Goal: Information Seeking & Learning: Learn about a topic

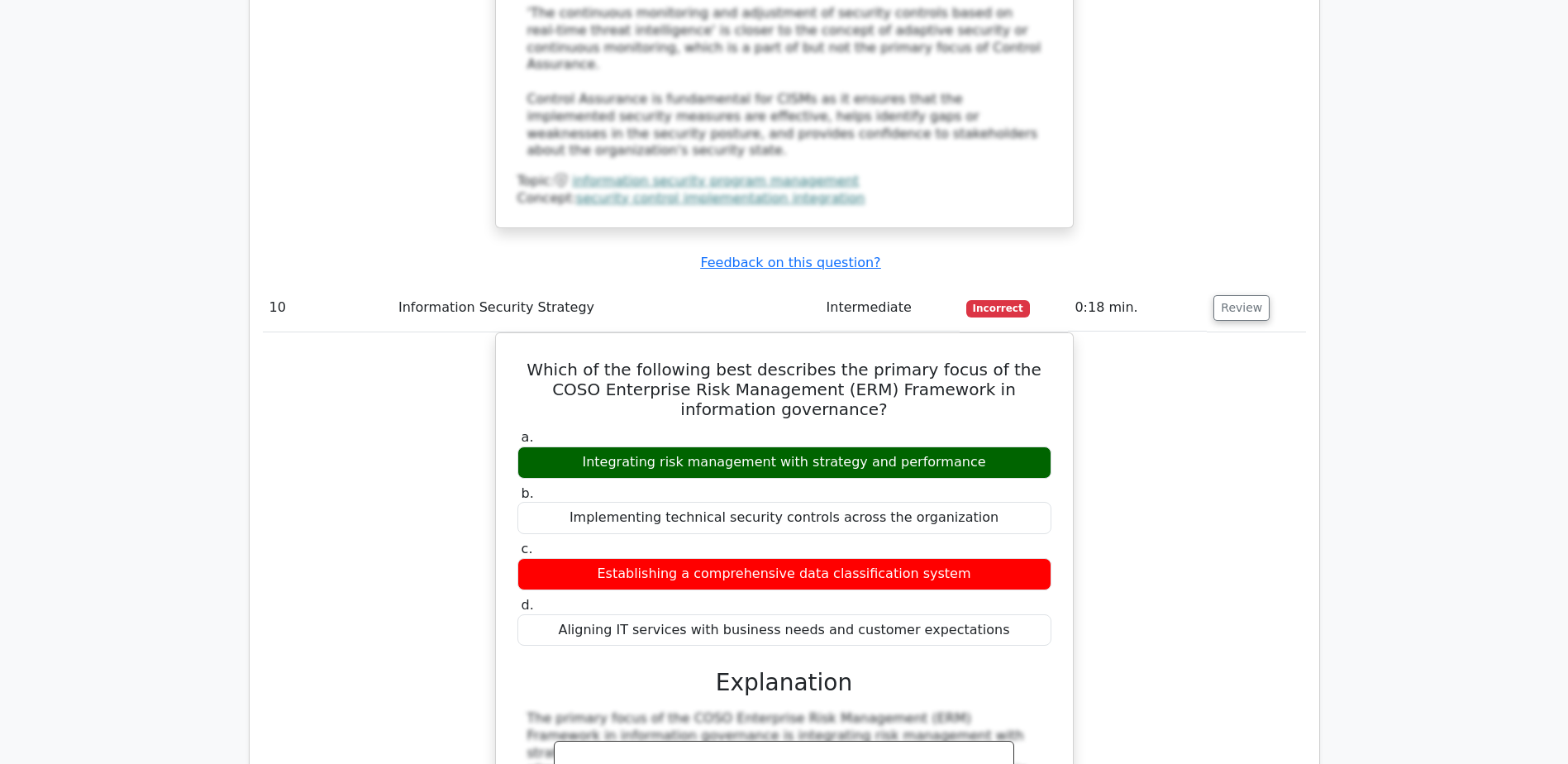
scroll to position [11239, 0]
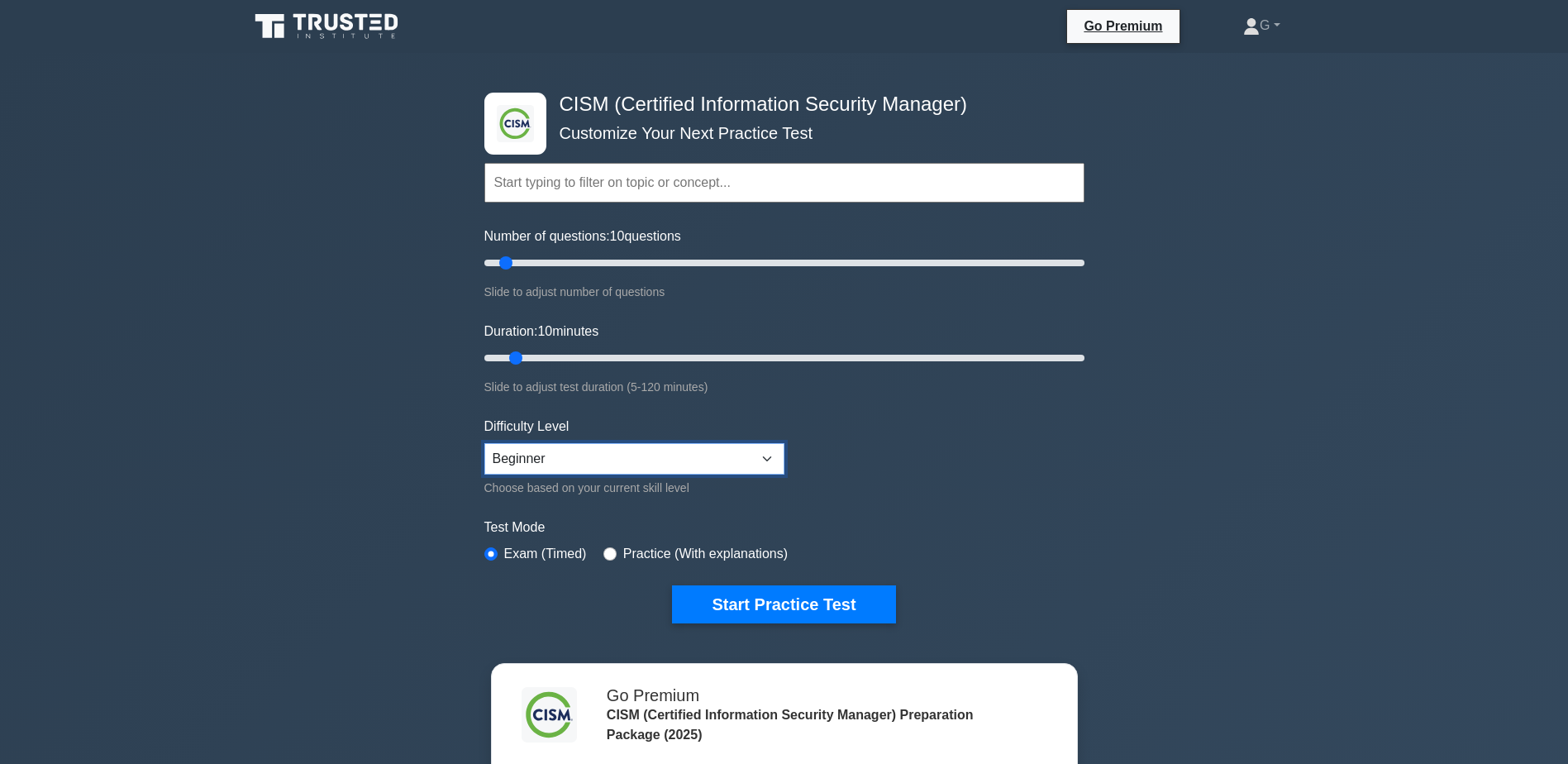
click at [764, 458] on select "Beginner Intermediate Expert" at bounding box center [634, 458] width 301 height 31
select select "expert"
click at [484, 443] on select "Beginner Intermediate Expert" at bounding box center [634, 458] width 301 height 31
click at [605, 552] on input "radio" at bounding box center [610, 553] width 13 height 13
radio input "true"
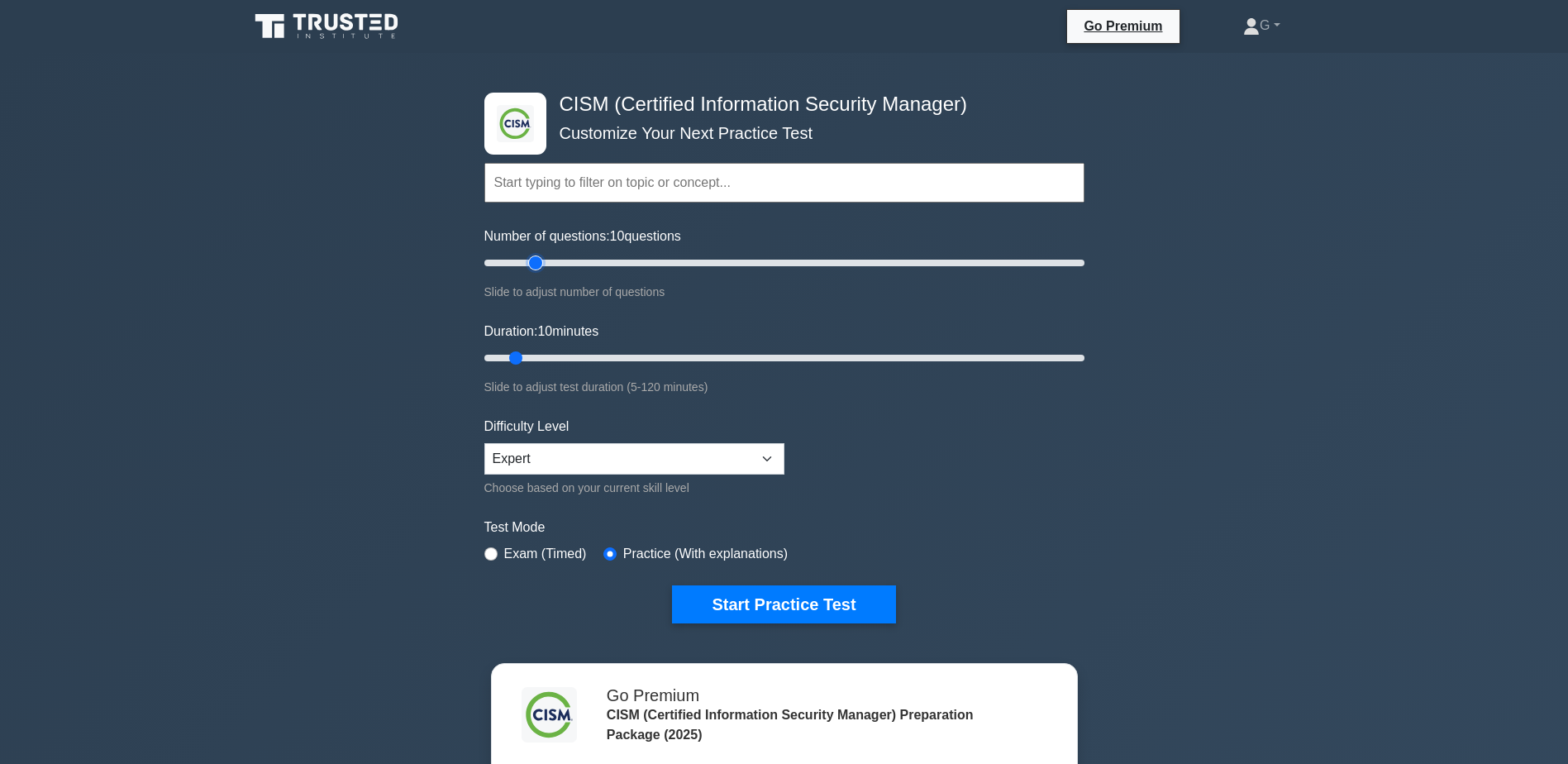
click at [532, 261] on input "Number of questions: 10 questions" at bounding box center [784, 263] width 600 height 20
click at [605, 259] on input "Number of questions: 20 questions" at bounding box center [784, 263] width 600 height 20
click at [679, 256] on input "Number of questions: 45 questions" at bounding box center [784, 263] width 600 height 20
click at [727, 256] on input "Number of questions: 65 questions" at bounding box center [784, 263] width 600 height 20
click at [797, 256] on input "Number of questions: 105 questions" at bounding box center [784, 263] width 600 height 20
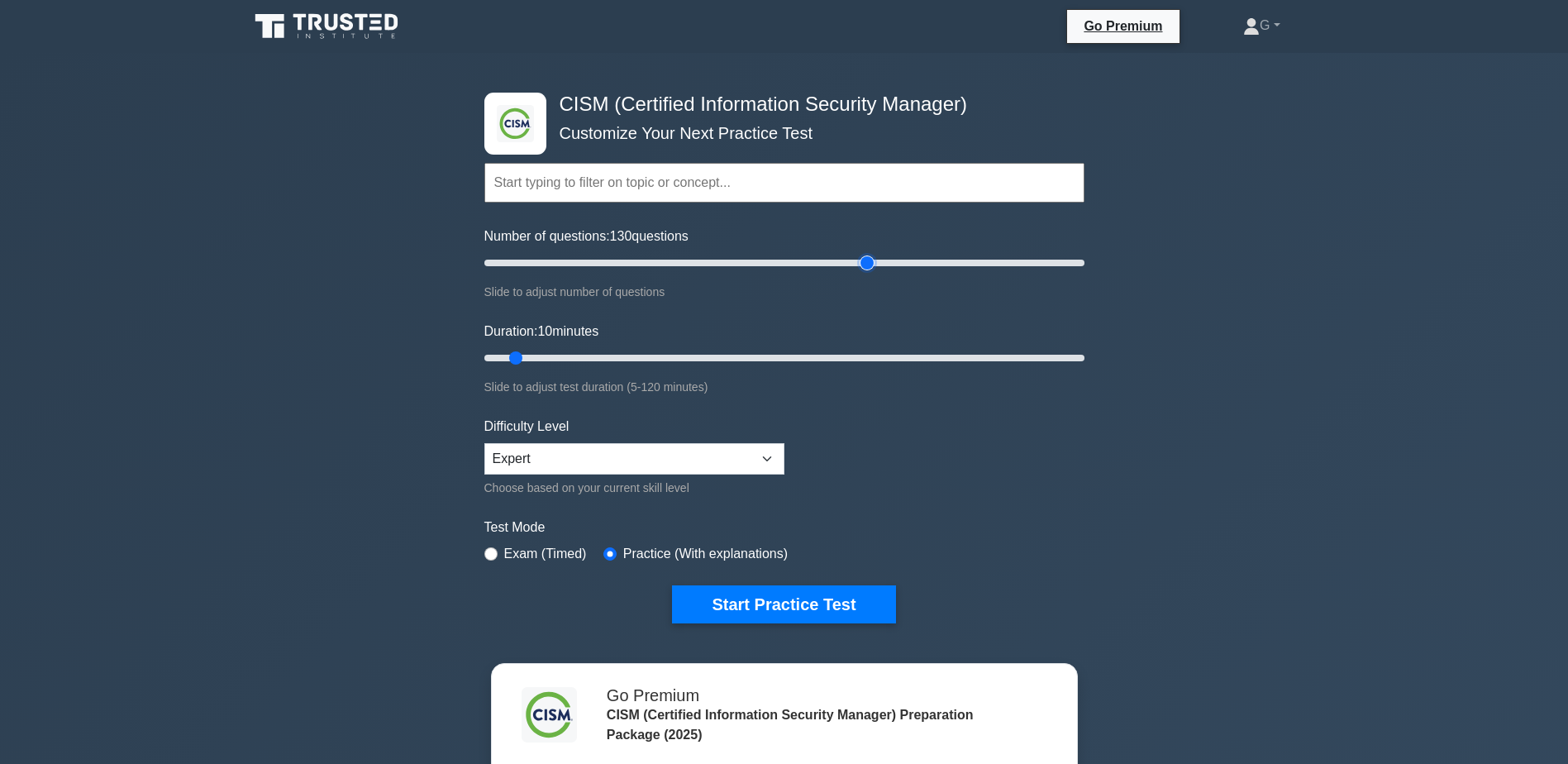
click at [874, 257] on input "Number of questions: 130 questions" at bounding box center [784, 263] width 600 height 20
click at [966, 256] on input "Number of questions: 130 questions" at bounding box center [784, 263] width 600 height 20
click at [666, 187] on input "text" at bounding box center [784, 183] width 600 height 39
click at [558, 261] on input "Number of questions: 25 questions" at bounding box center [784, 263] width 600 height 20
drag, startPoint x: 547, startPoint y: 262, endPoint x: 512, endPoint y: 262, distance: 35.0
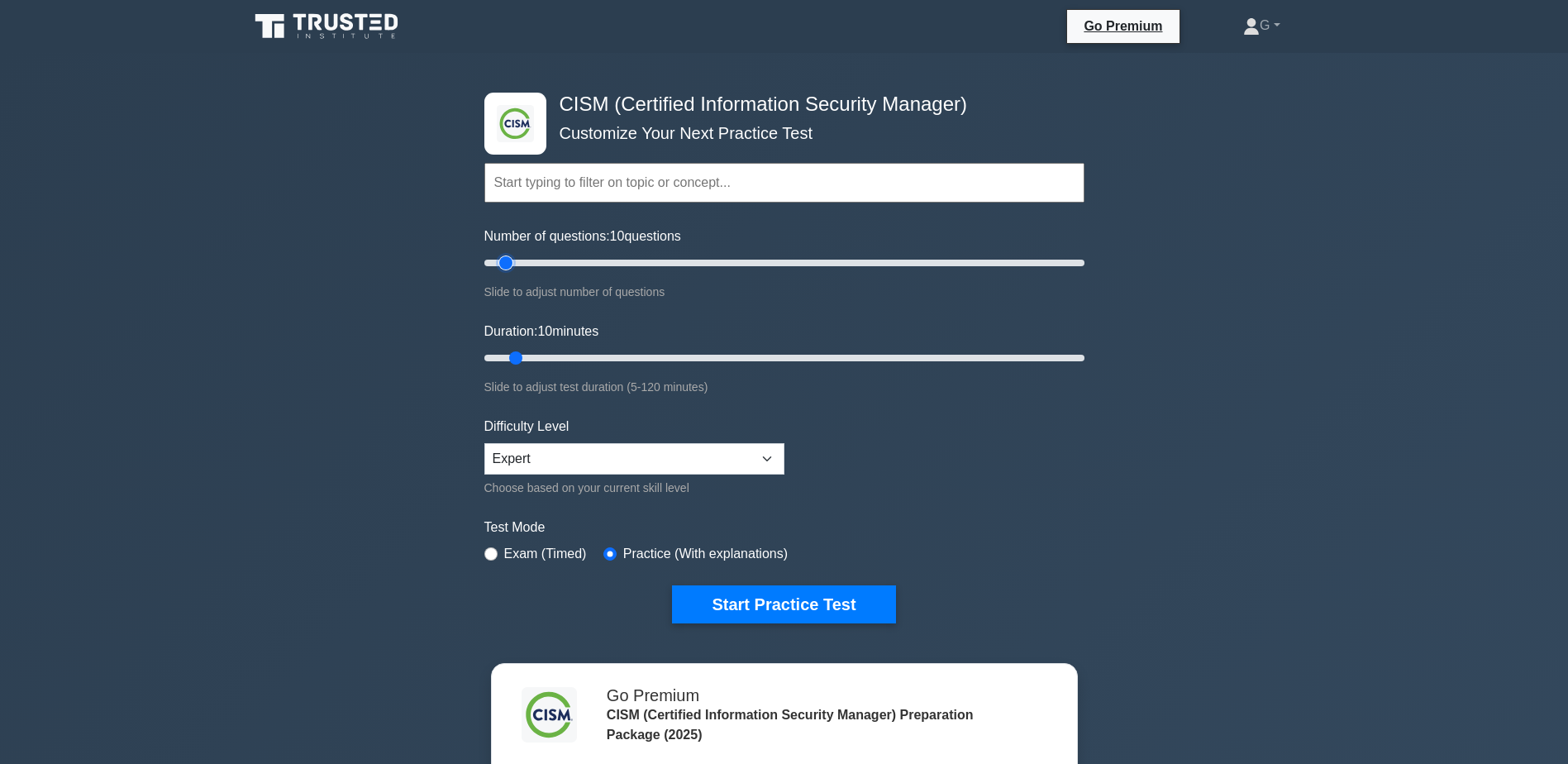
type input "10"
click at [512, 262] on input "Number of questions: 10 questions" at bounding box center [784, 263] width 600 height 20
click at [793, 604] on button "Start Practice Test" at bounding box center [783, 603] width 223 height 38
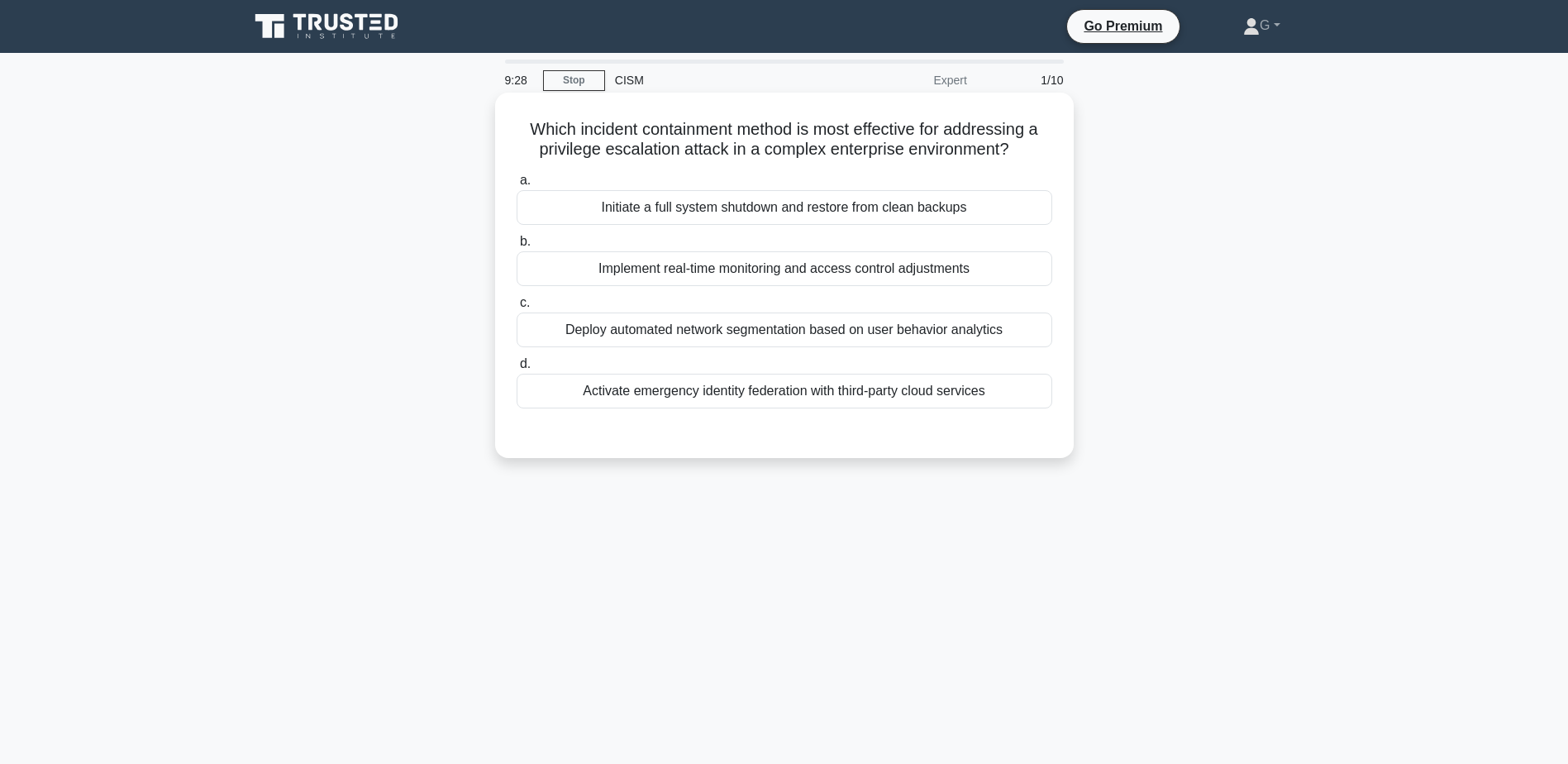
click at [838, 335] on div "Deploy automated network segmentation based on user behavior analytics" at bounding box center [784, 329] width 536 height 35
click at [517, 308] on input "c. Deploy automated network segmentation based on user behavior analytics" at bounding box center [517, 303] width 0 height 11
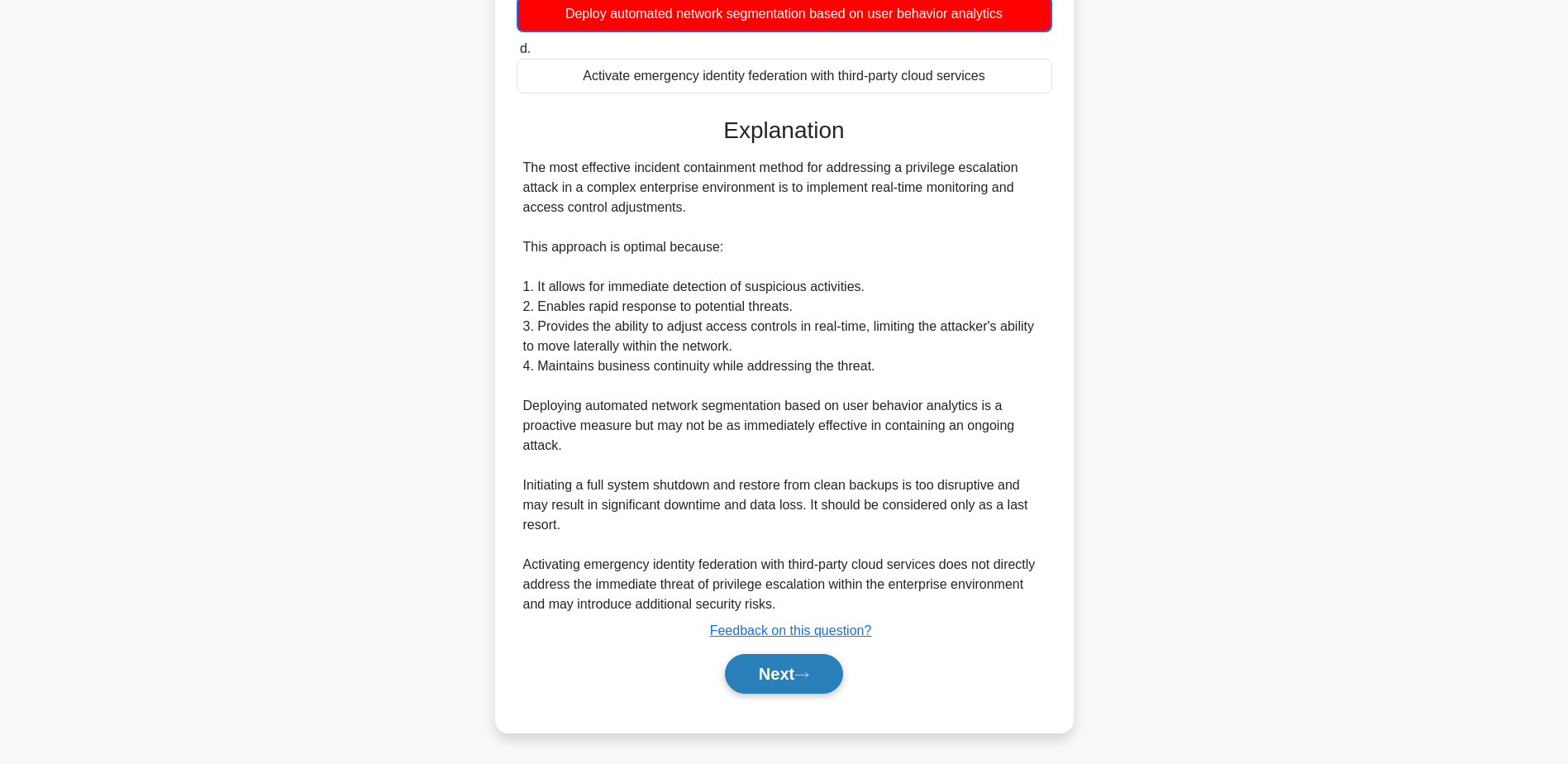
click at [773, 672] on button "Next" at bounding box center [784, 673] width 118 height 39
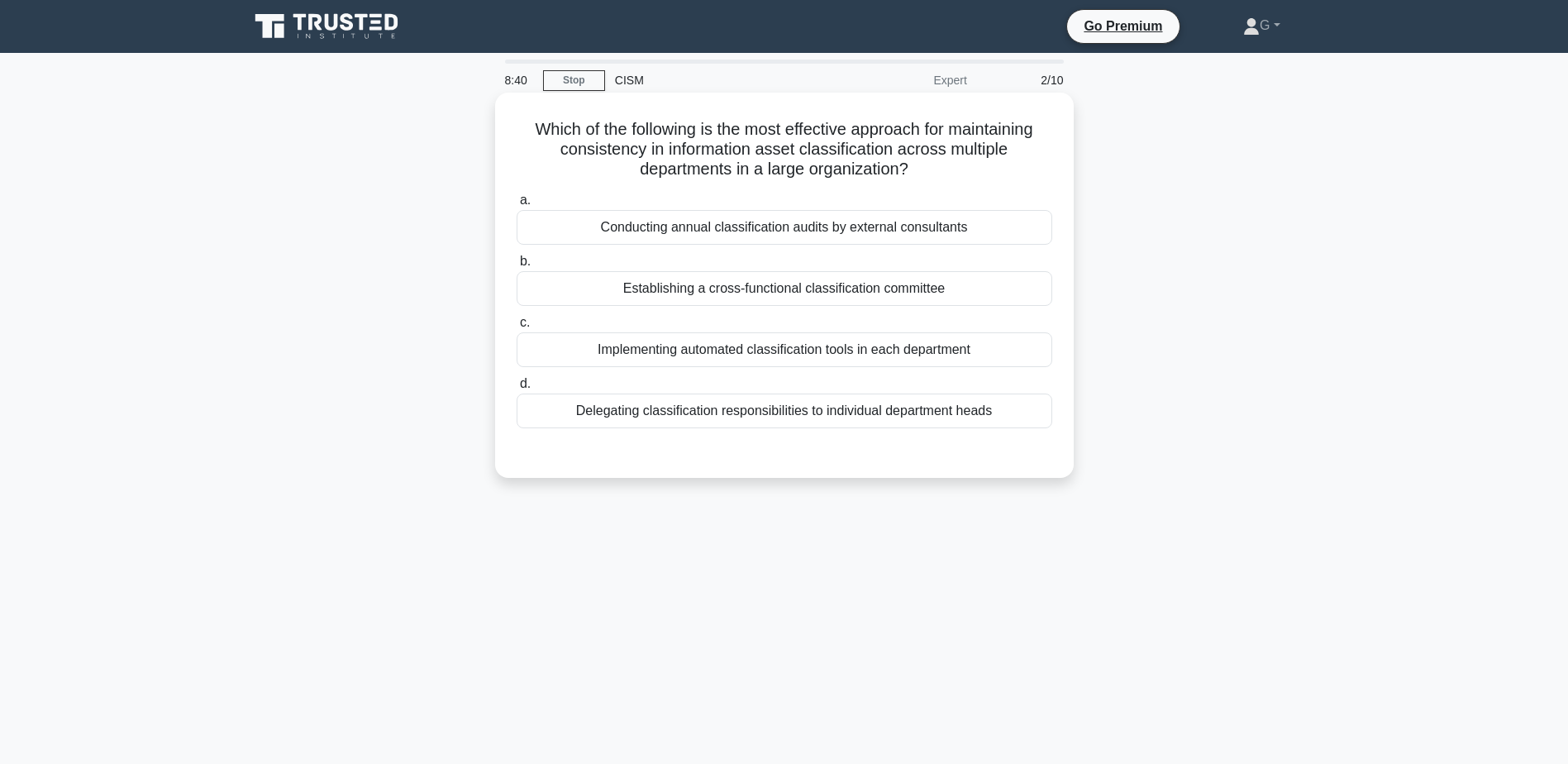
click at [954, 353] on div "Implementing automated classification tools in each department" at bounding box center [784, 349] width 536 height 35
click at [517, 328] on input "c. Implementing automated classification tools in each department" at bounding box center [517, 323] width 0 height 11
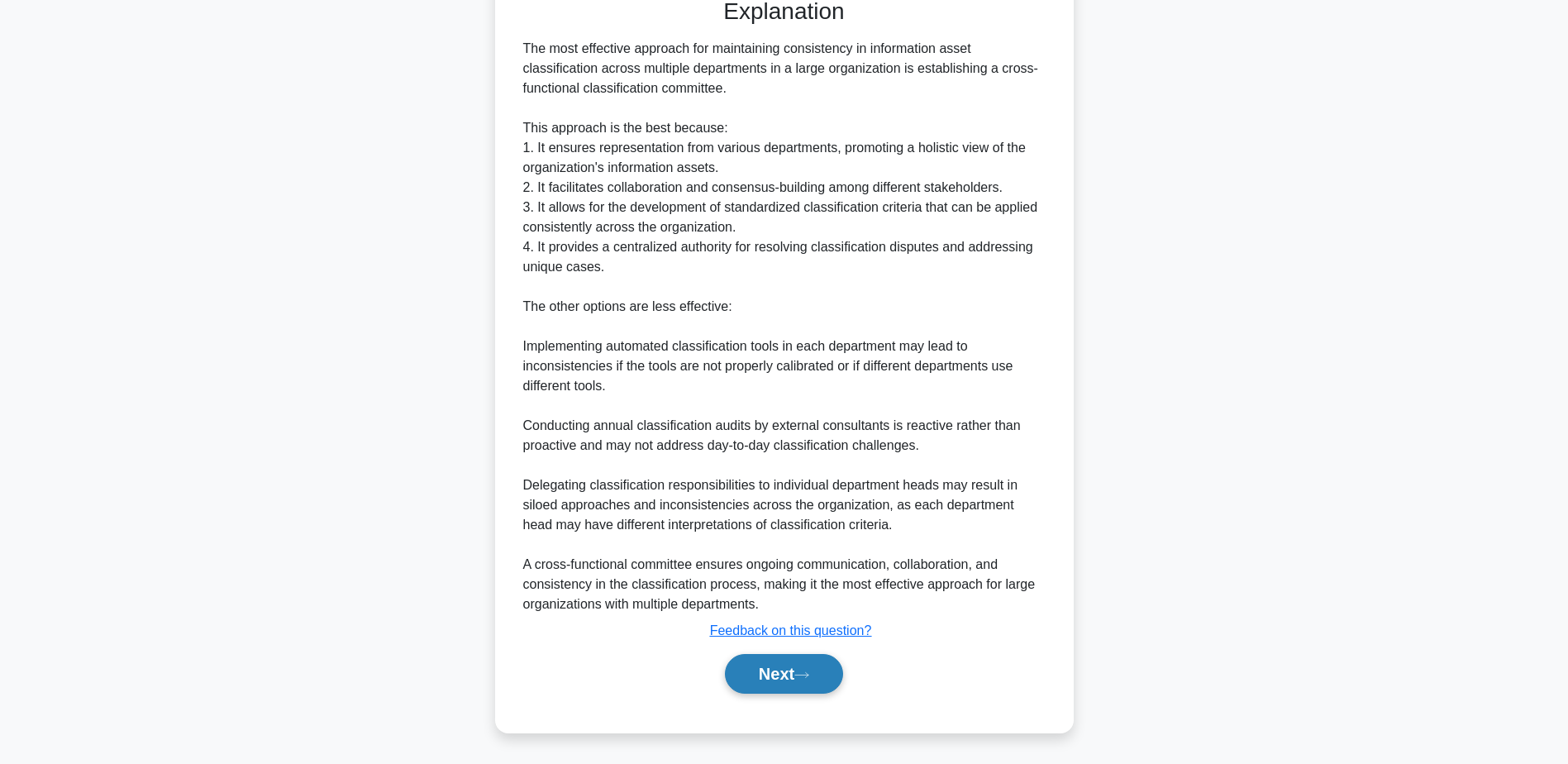
click at [783, 675] on button "Next" at bounding box center [784, 673] width 118 height 39
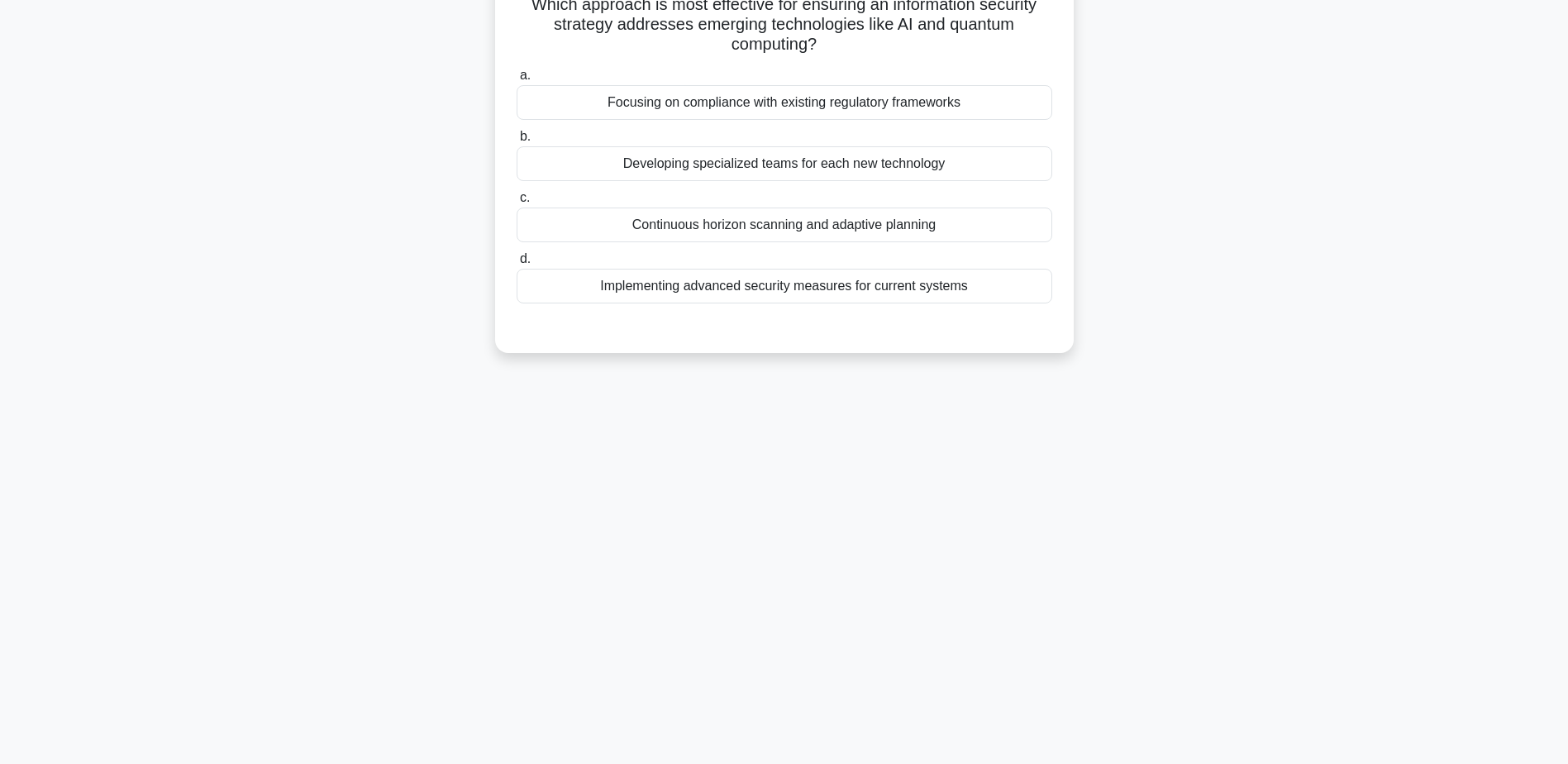
scroll to position [129, 0]
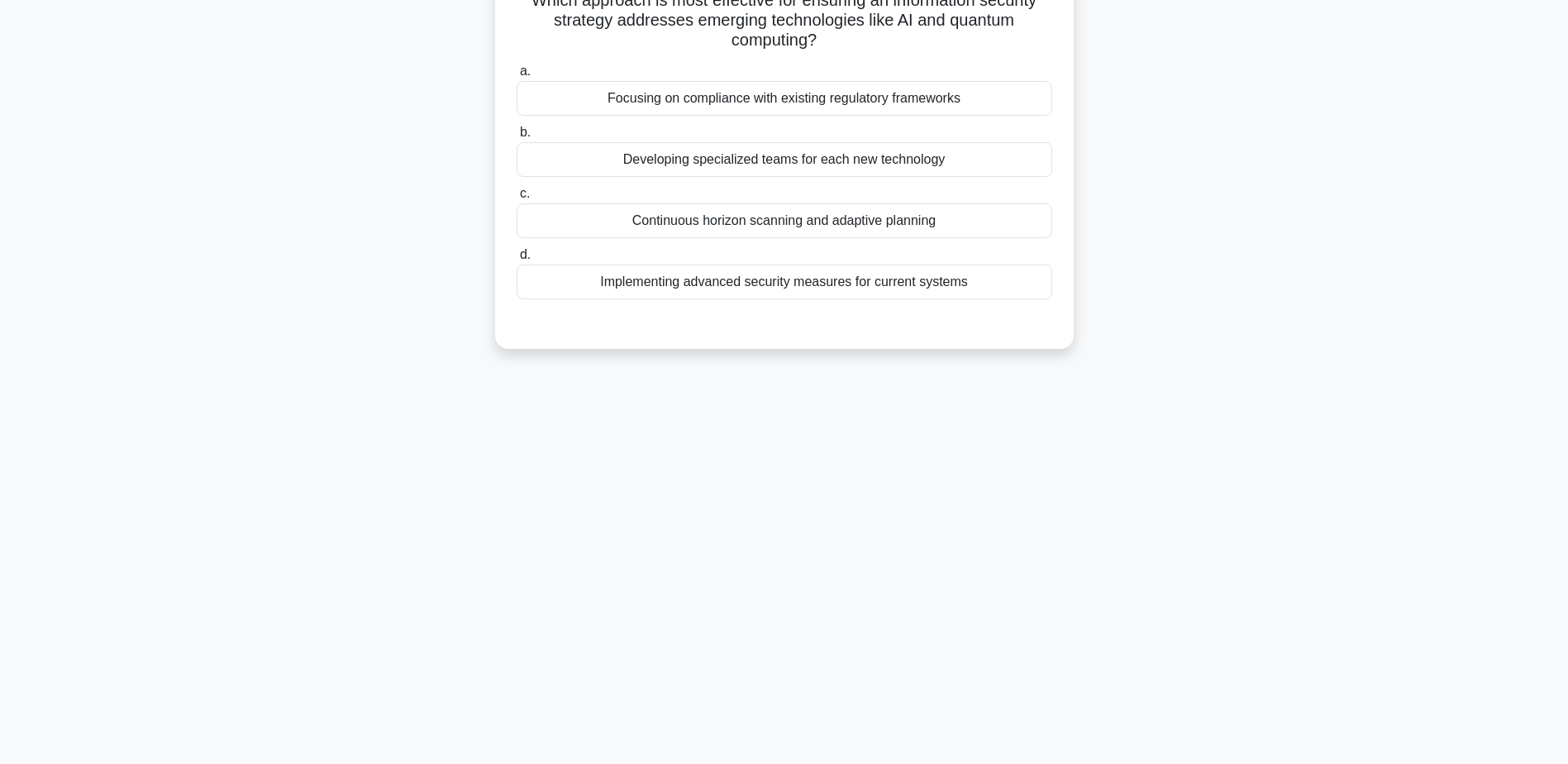
click at [893, 219] on div "Continuous horizon scanning and adaptive planning" at bounding box center [784, 221] width 536 height 35
click at [517, 199] on input "c. Continuous horizon scanning and adaptive planning" at bounding box center [517, 194] width 0 height 11
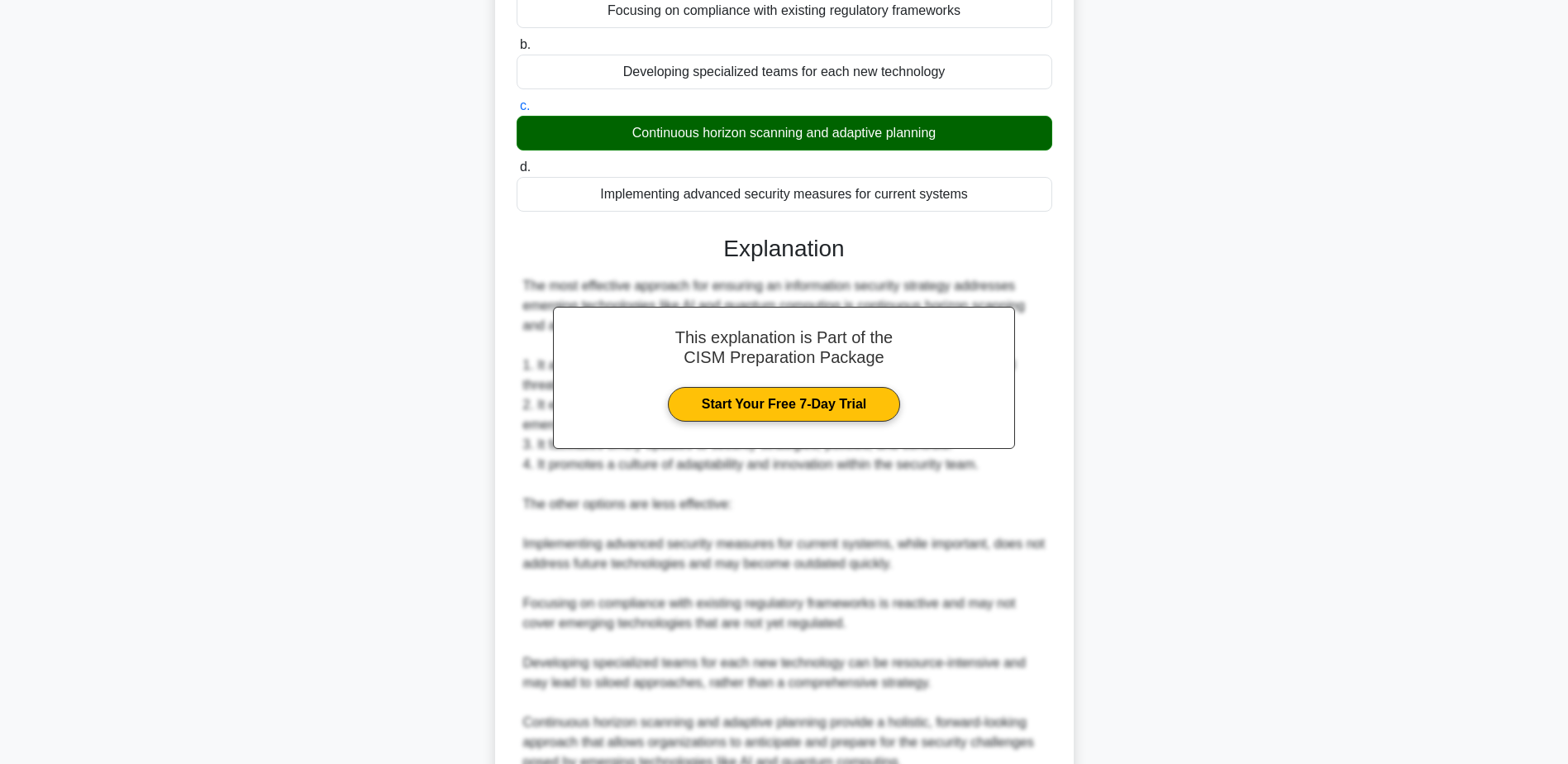
scroll to position [375, 0]
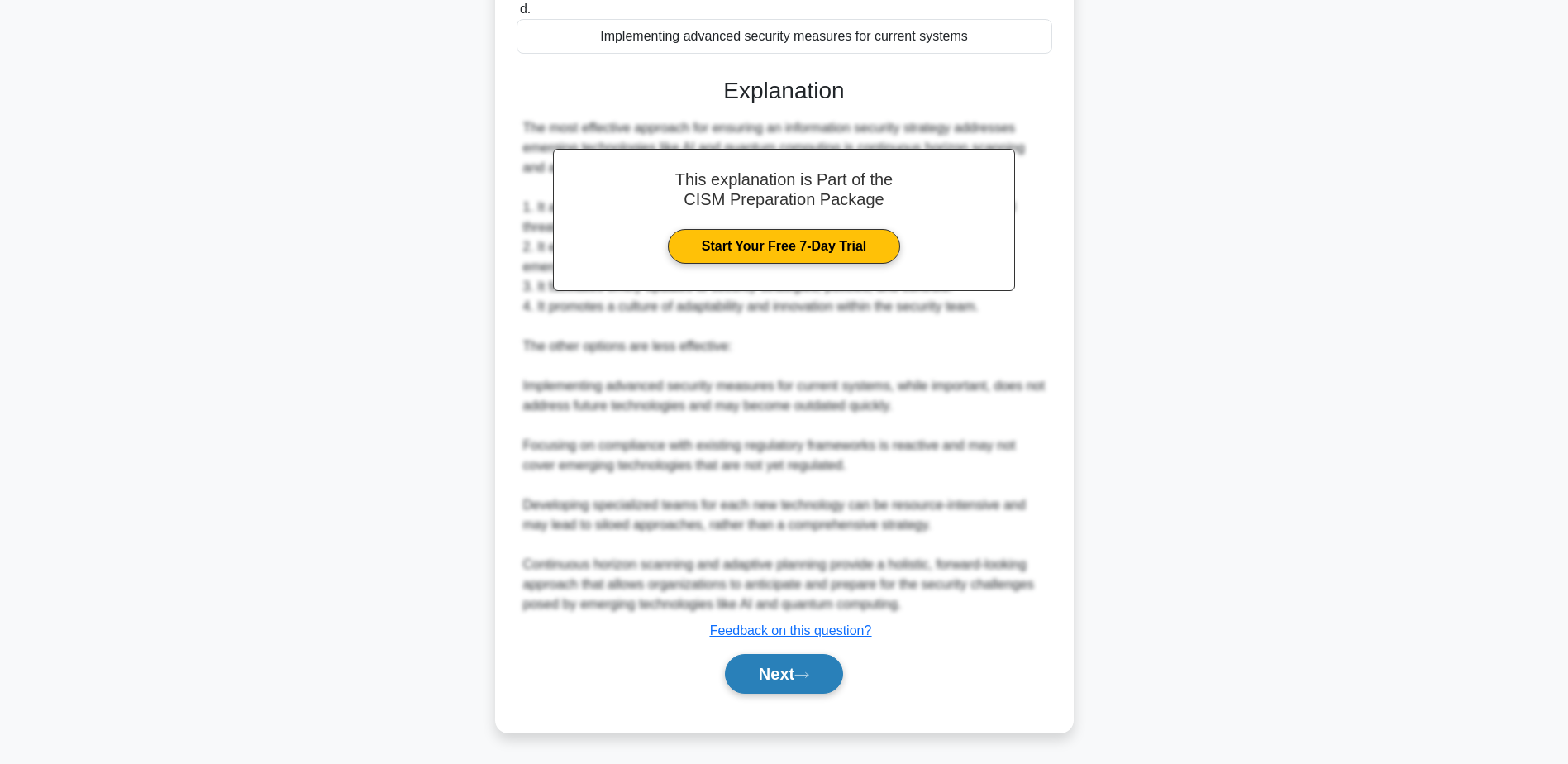
click at [806, 681] on button "Next" at bounding box center [784, 673] width 118 height 39
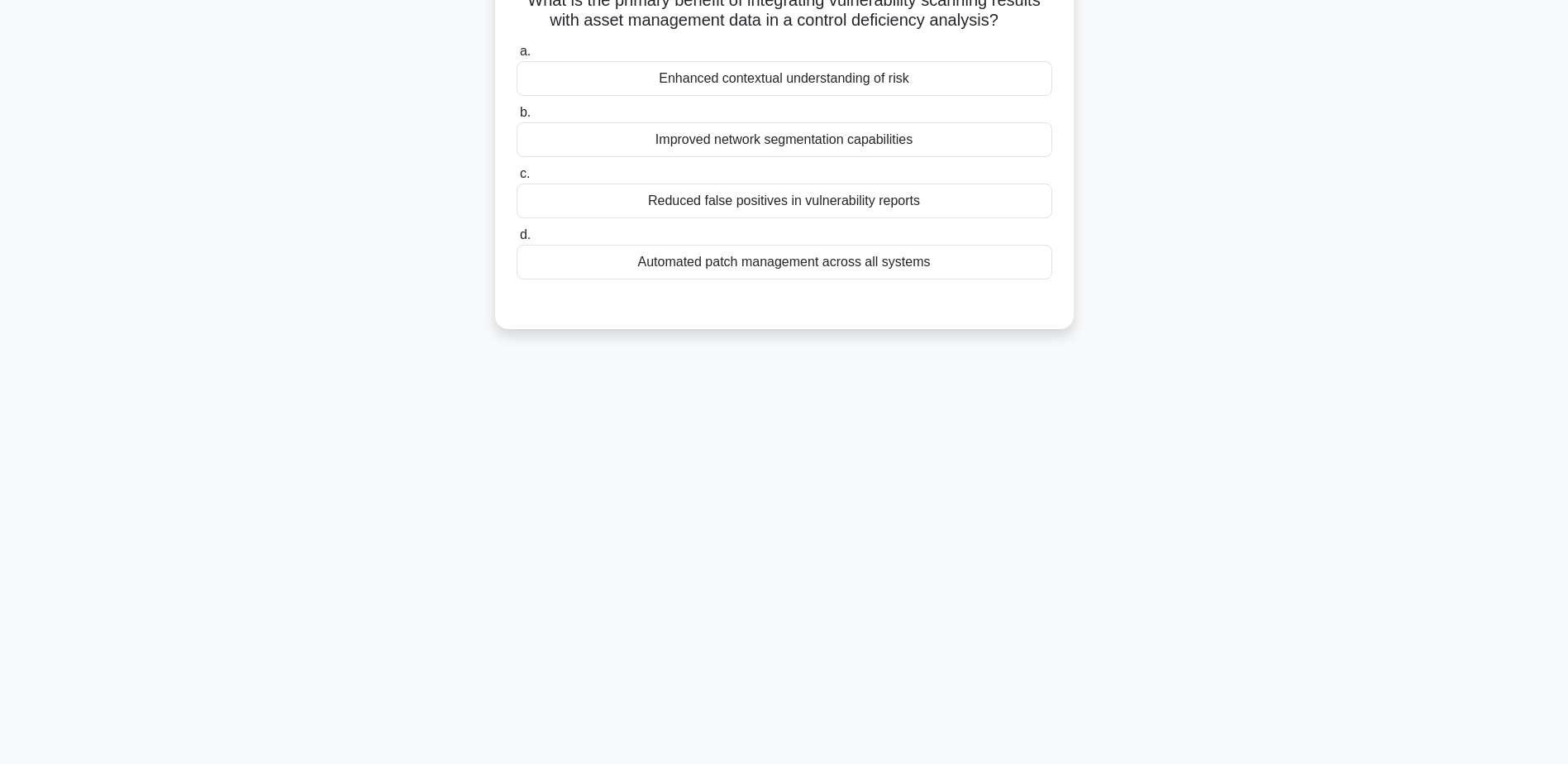
click at [969, 74] on div "Enhanced contextual understanding of risk" at bounding box center [784, 78] width 536 height 35
click at [517, 57] on input "a. Enhanced contextual understanding of risk" at bounding box center [517, 52] width 0 height 11
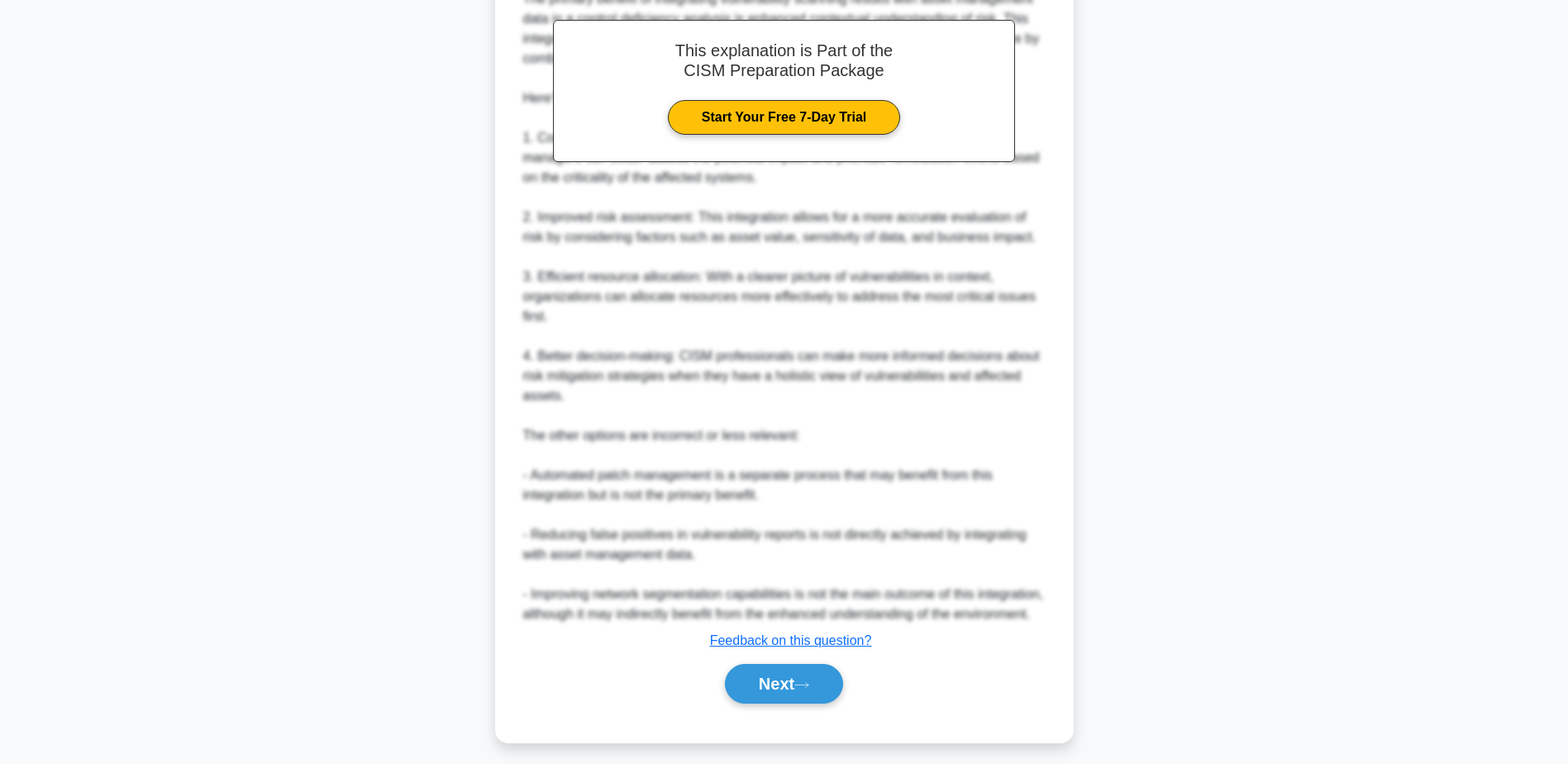
scroll to position [514, 0]
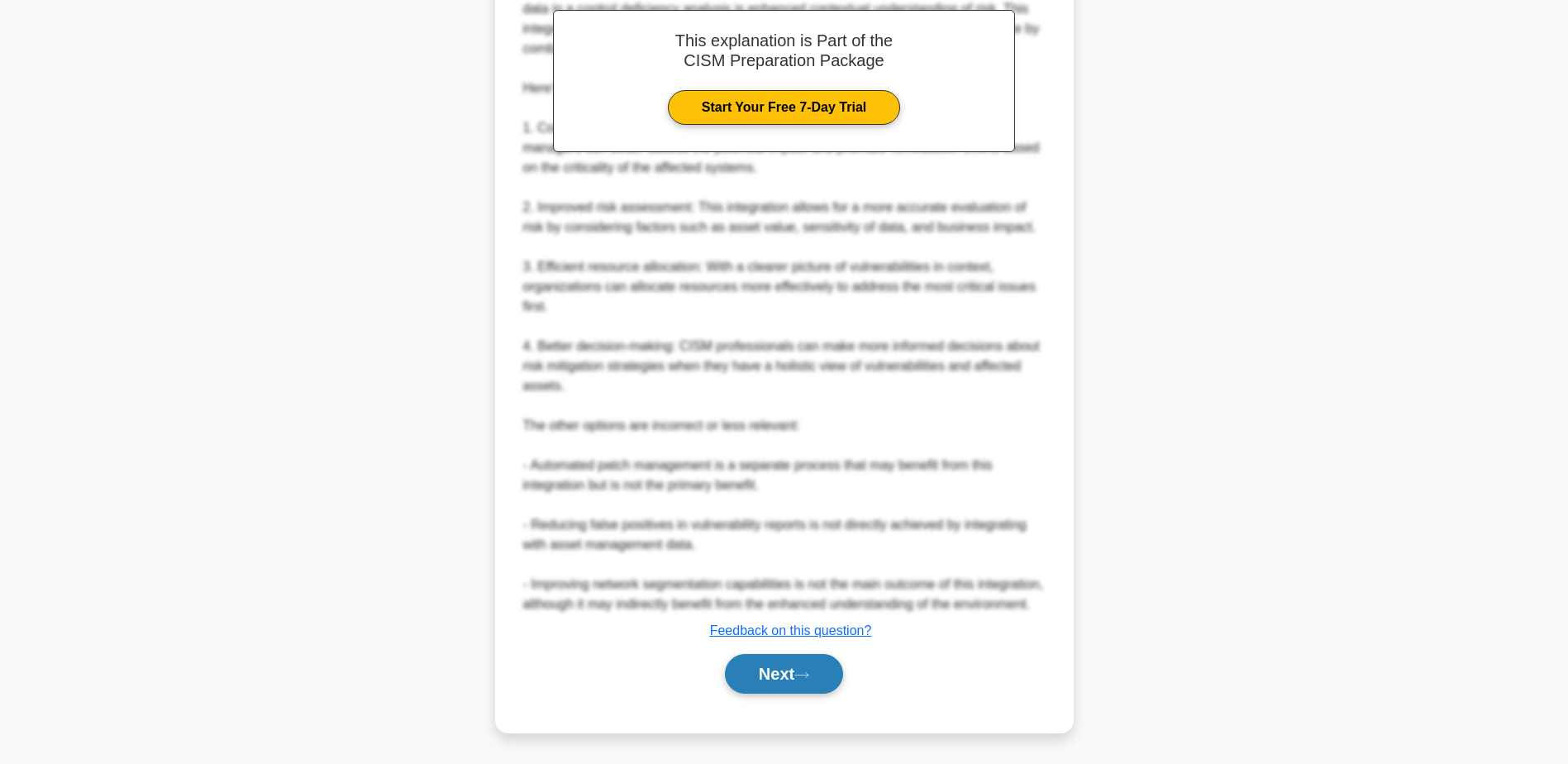
click at [797, 672] on button "Next" at bounding box center [784, 673] width 118 height 39
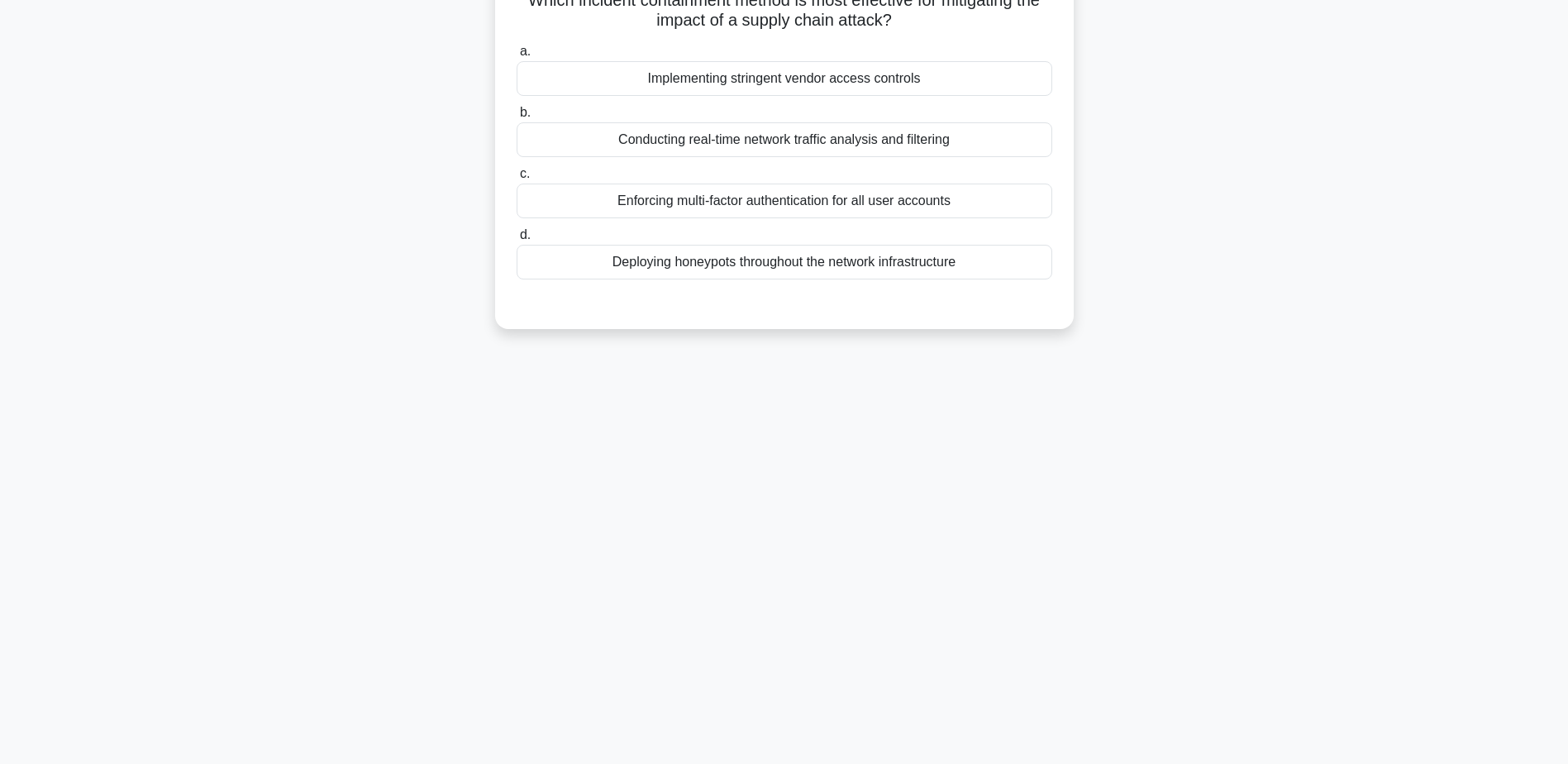
click at [988, 152] on div "Conducting real-time network traffic analysis and filtering" at bounding box center [784, 139] width 536 height 35
click at [517, 118] on input "b. Conducting real-time network traffic analysis and filtering" at bounding box center [517, 113] width 0 height 11
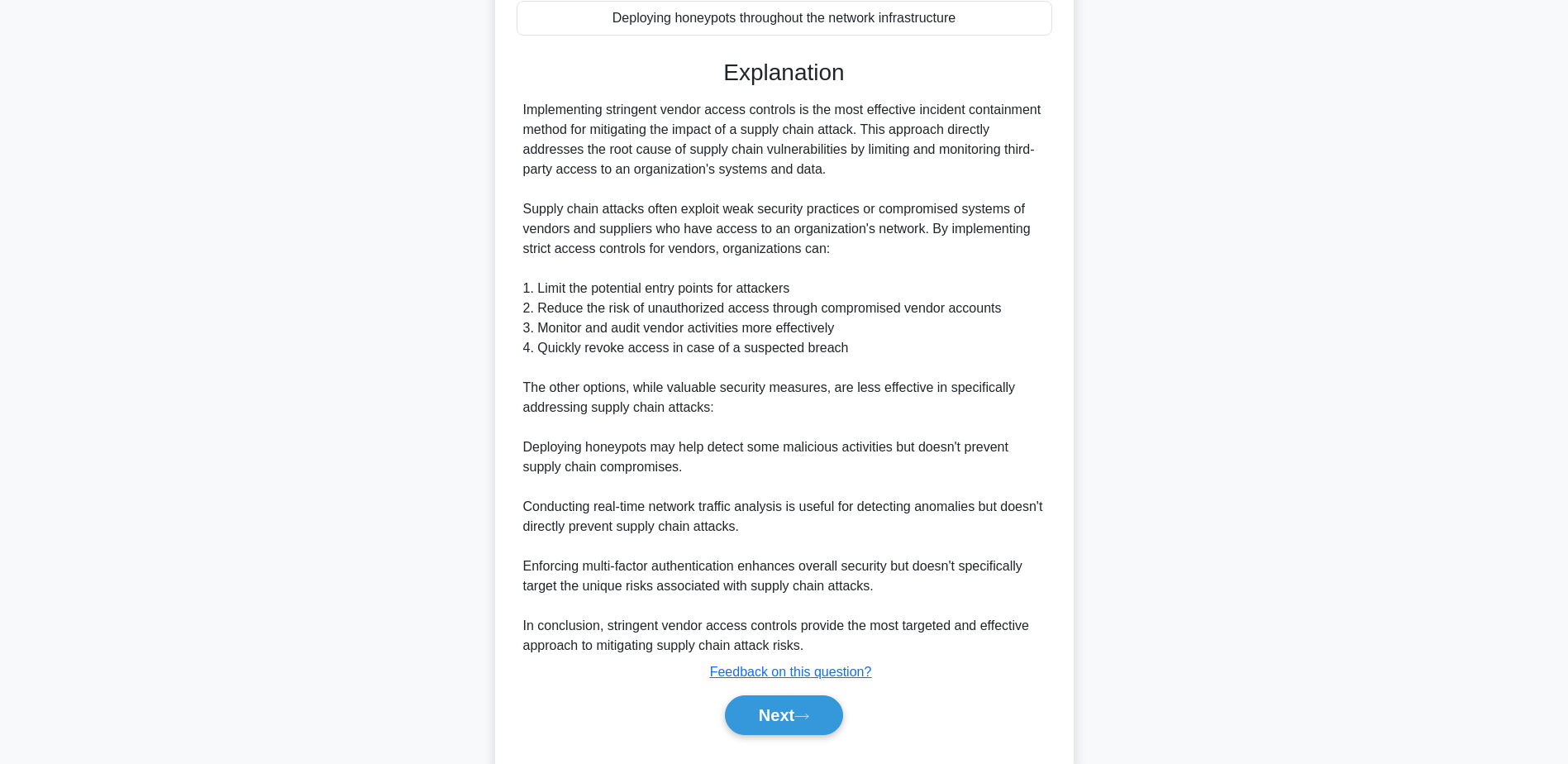
scroll to position [416, 0]
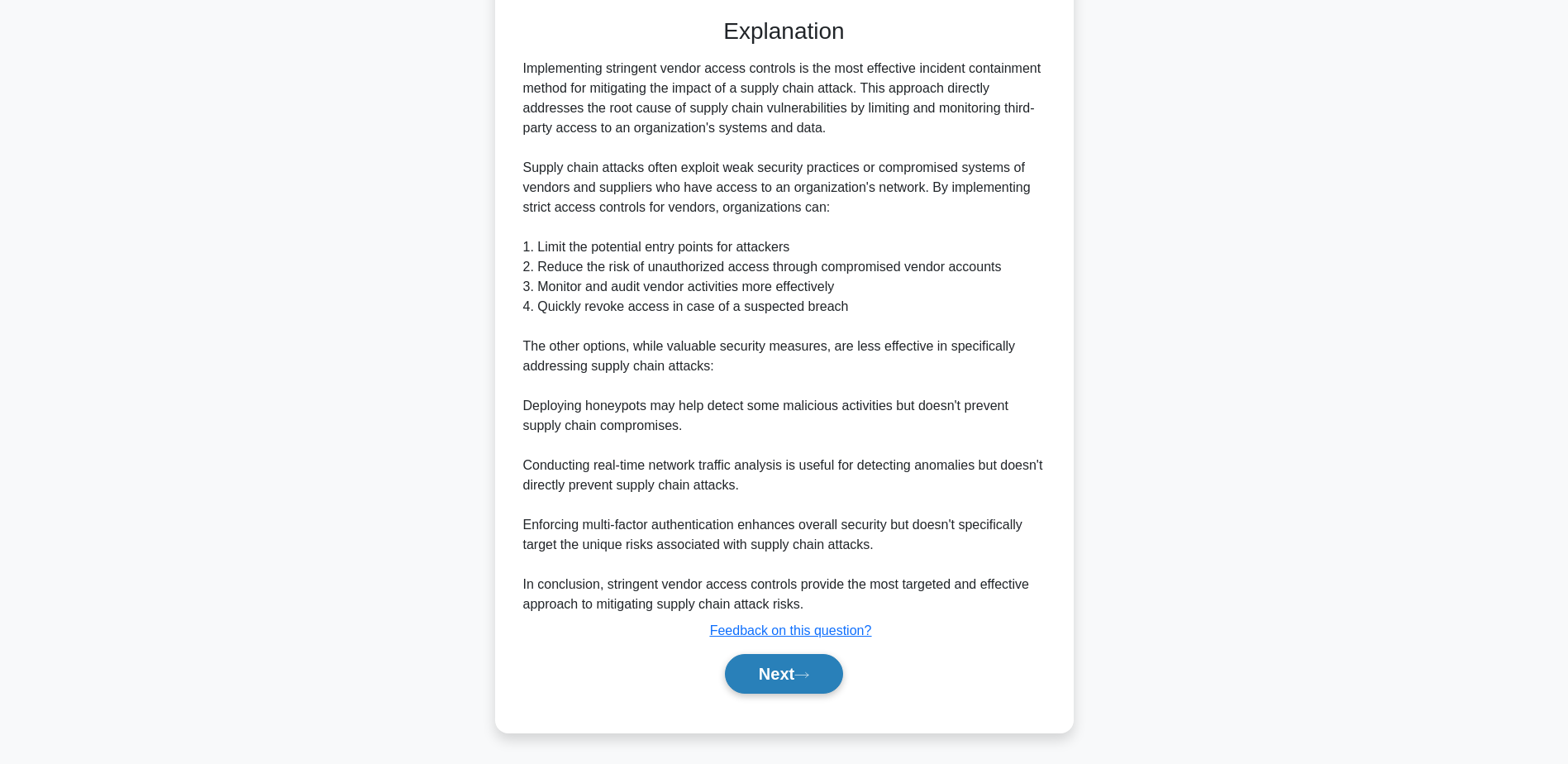
click at [800, 679] on button "Next" at bounding box center [784, 673] width 118 height 39
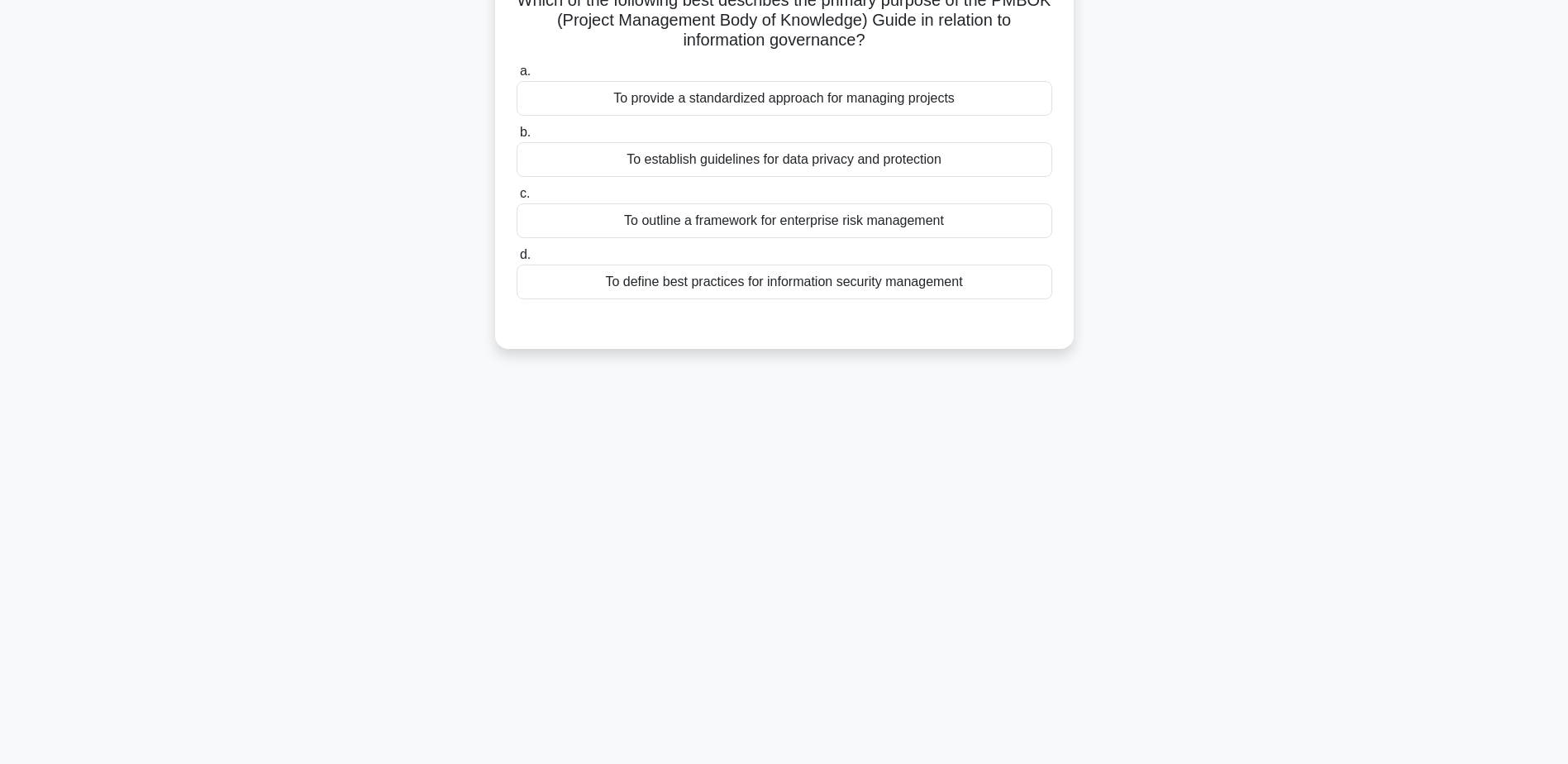
click at [946, 96] on div "To provide a standardized approach for managing projects" at bounding box center [784, 98] width 536 height 35
click at [517, 77] on input "a. To provide a standardized approach for managing projects" at bounding box center [517, 72] width 0 height 11
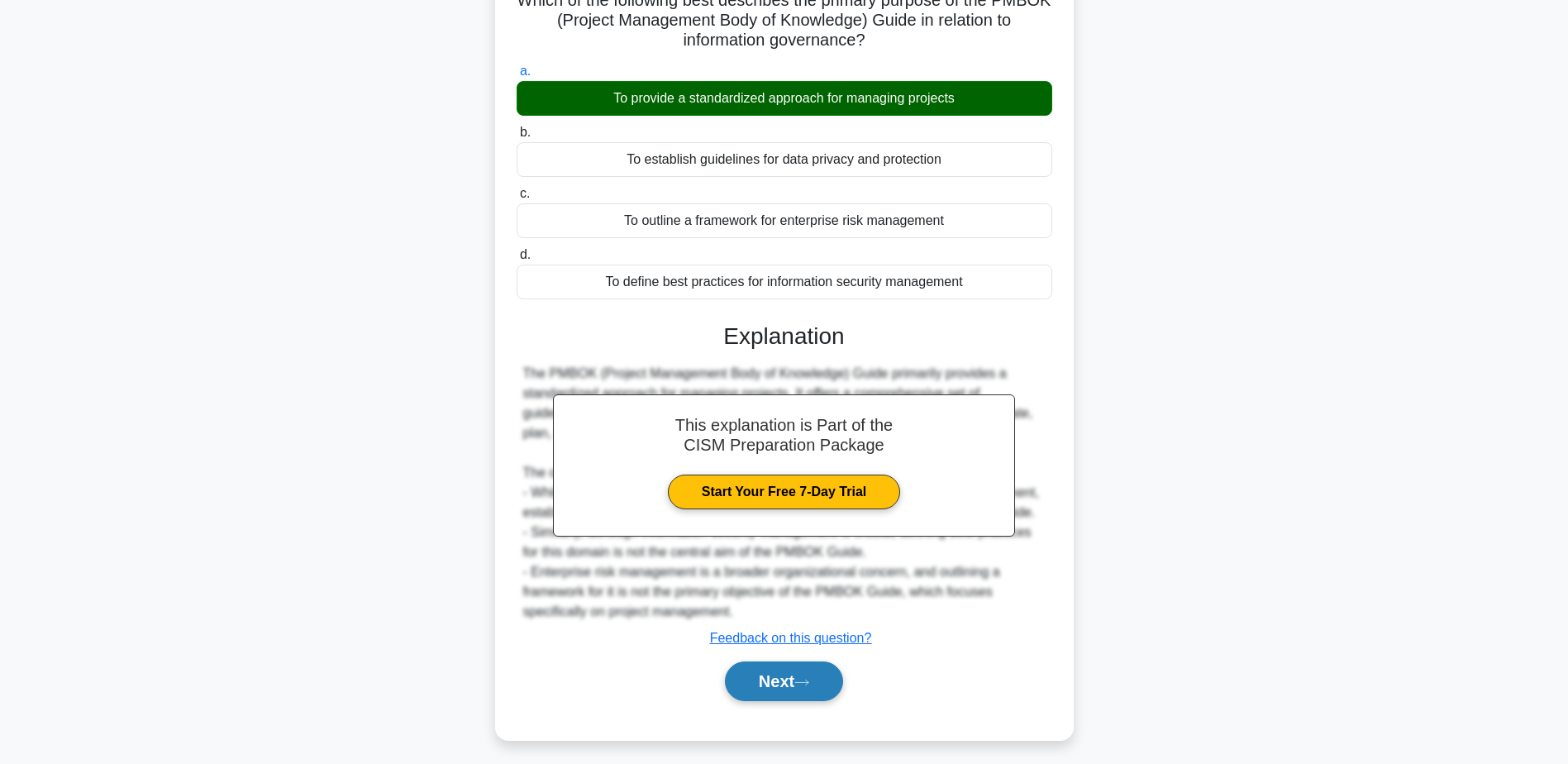
click at [788, 683] on button "Next" at bounding box center [784, 681] width 118 height 39
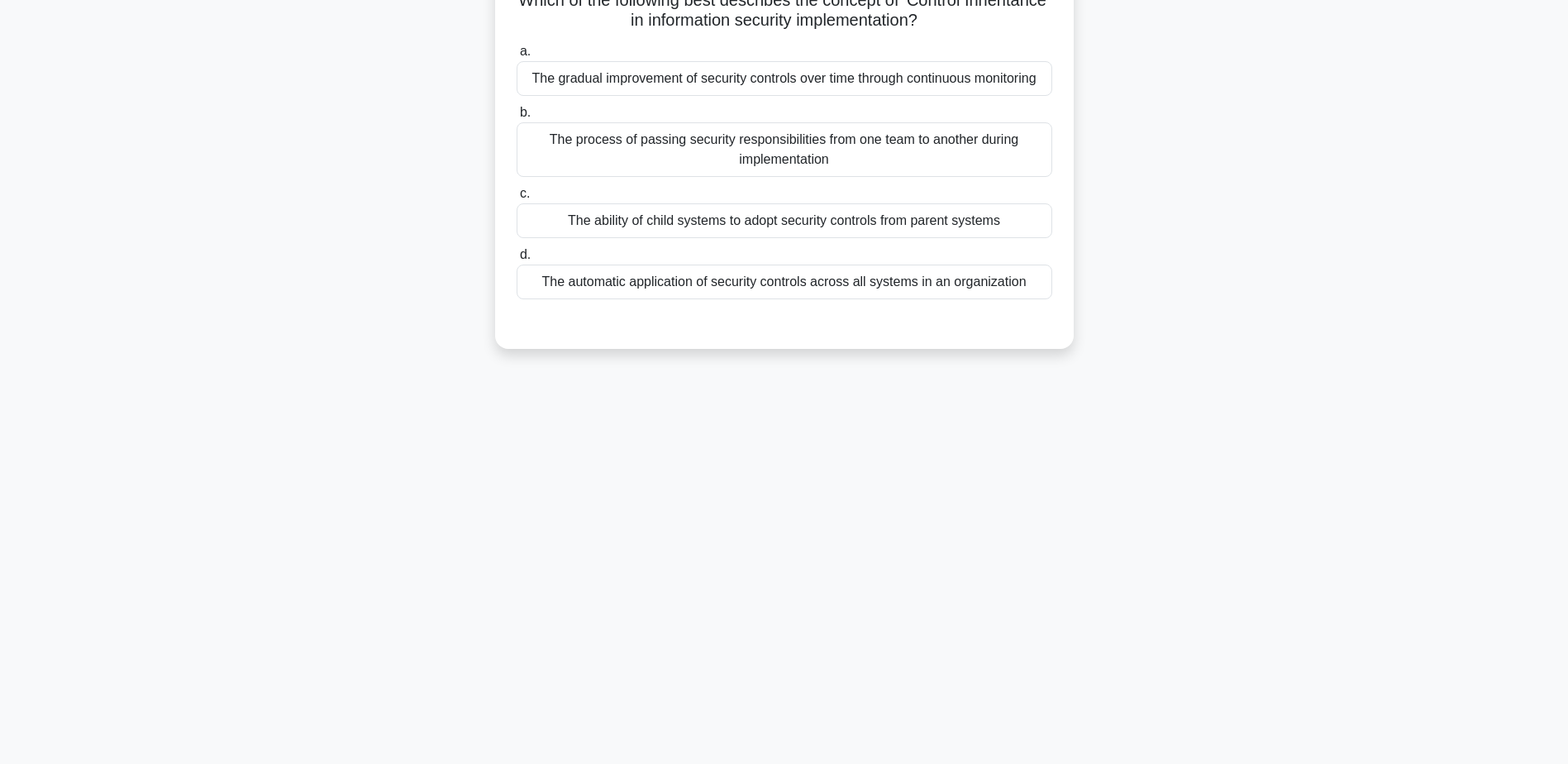
click at [963, 223] on div "The ability of child systems to adopt security controls from parent systems" at bounding box center [784, 221] width 536 height 35
click at [517, 199] on input "c. The ability of child systems to adopt security controls from parent systems" at bounding box center [517, 194] width 0 height 11
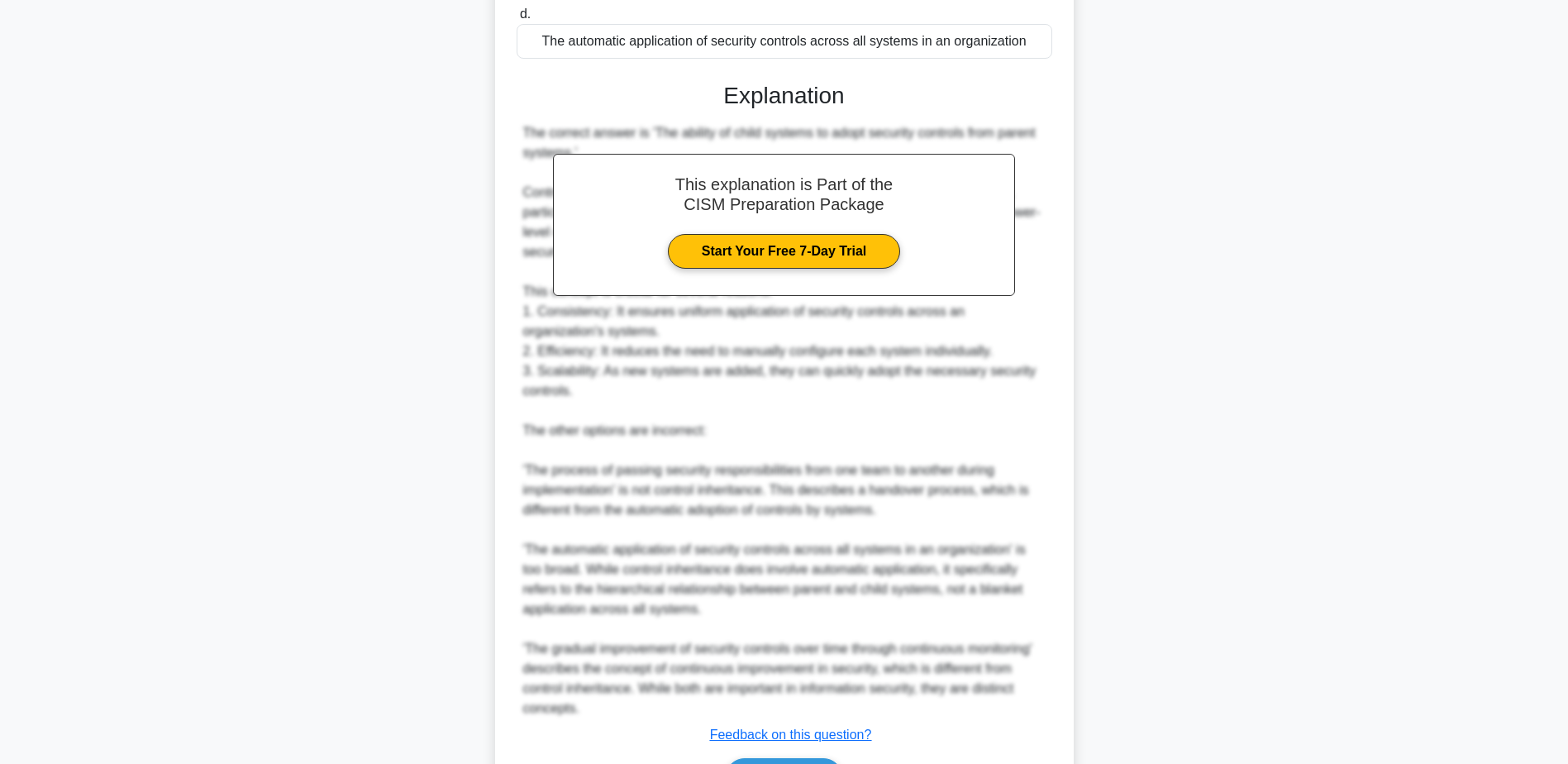
scroll to position [474, 0]
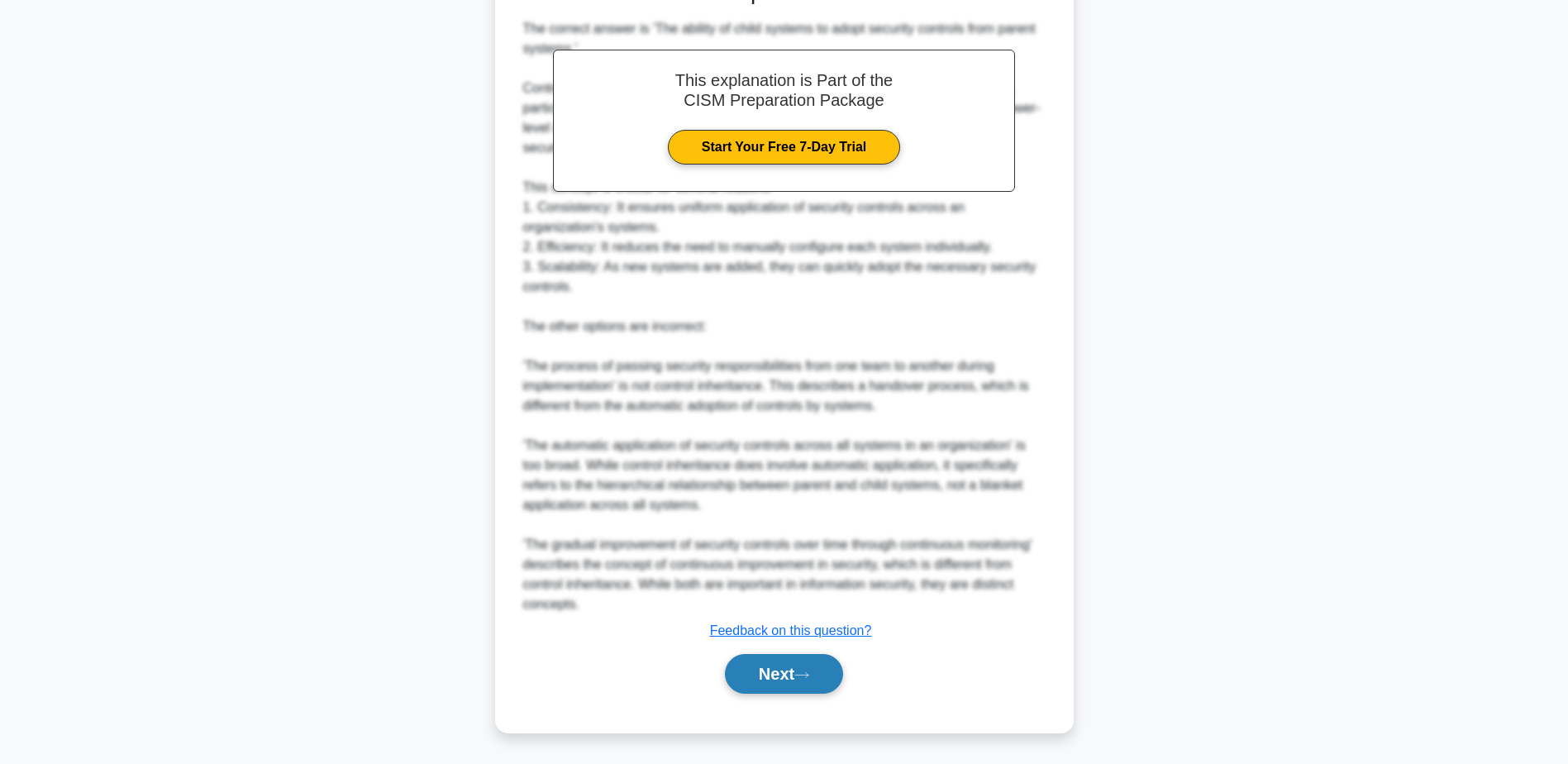
click at [808, 666] on button "Next" at bounding box center [784, 673] width 118 height 39
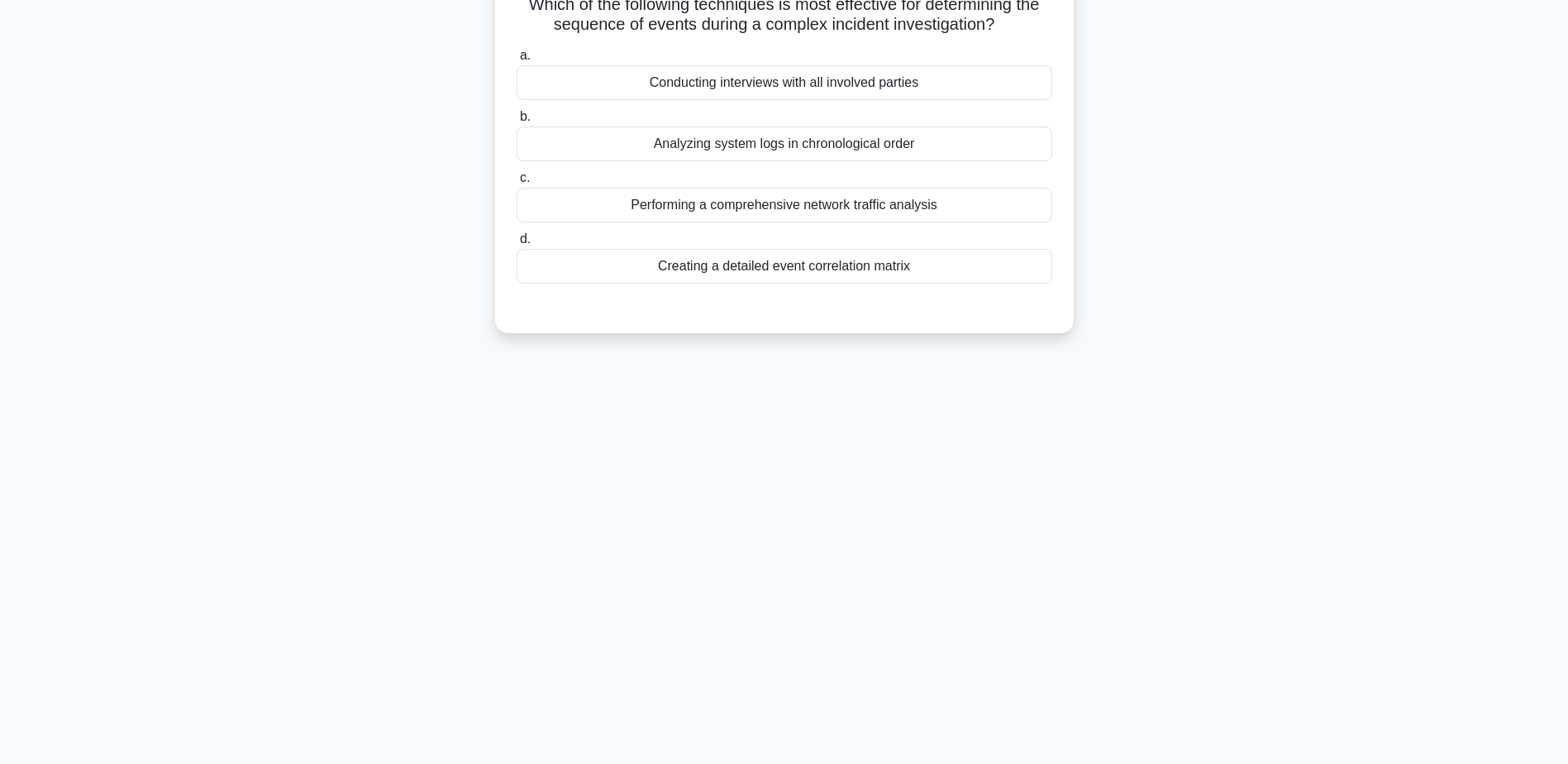
scroll to position [129, 0]
click at [961, 85] on div "Conducting interviews with all involved parties" at bounding box center [784, 78] width 536 height 35
click at [517, 57] on input "a. Conducting interviews with all involved parties" at bounding box center [517, 52] width 0 height 11
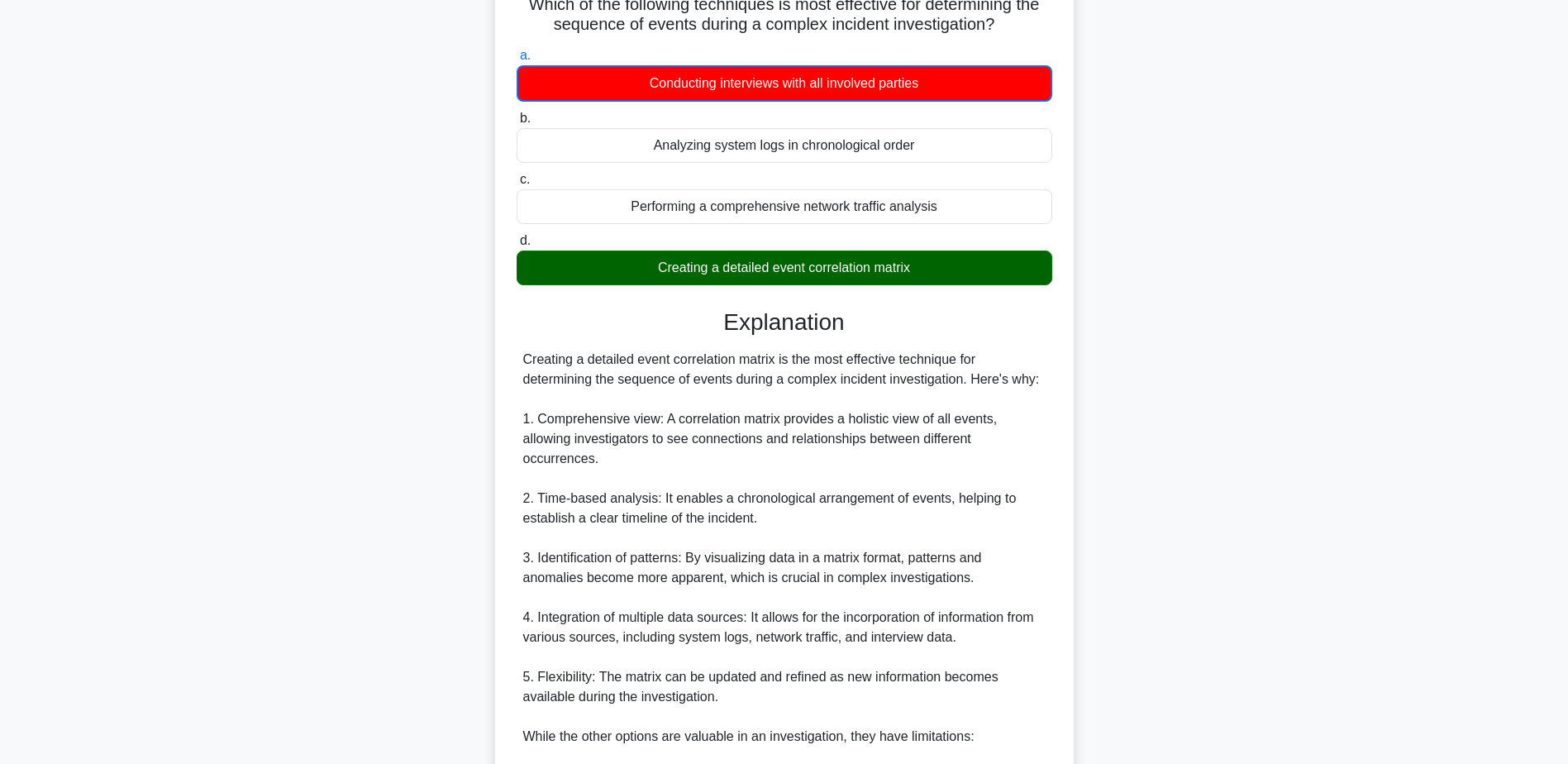
click at [396, 430] on div "Which of the following techniques is most effective for determining the sequenc…" at bounding box center [784, 544] width 1091 height 1154
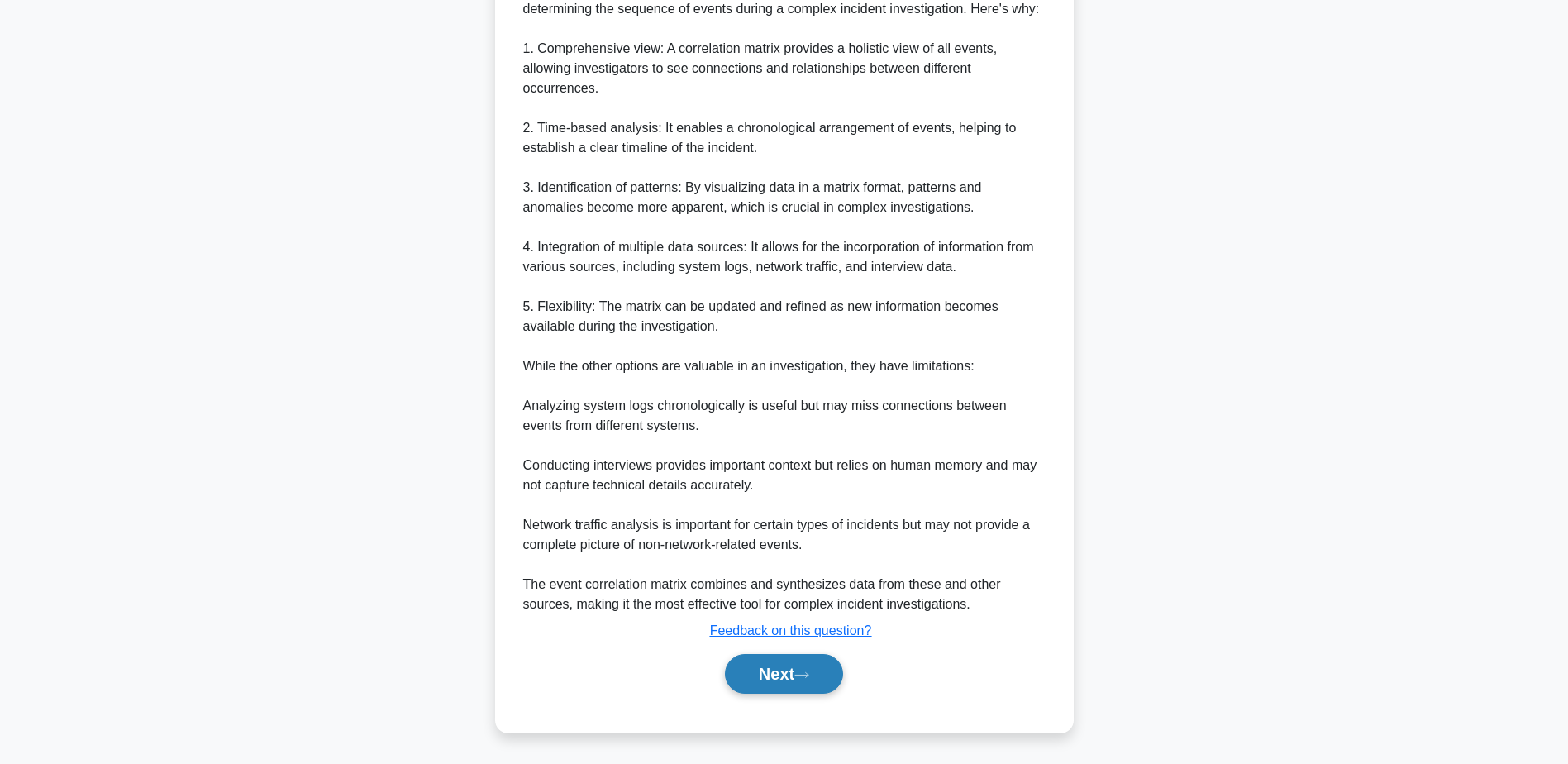
click at [779, 673] on button "Next" at bounding box center [784, 673] width 118 height 39
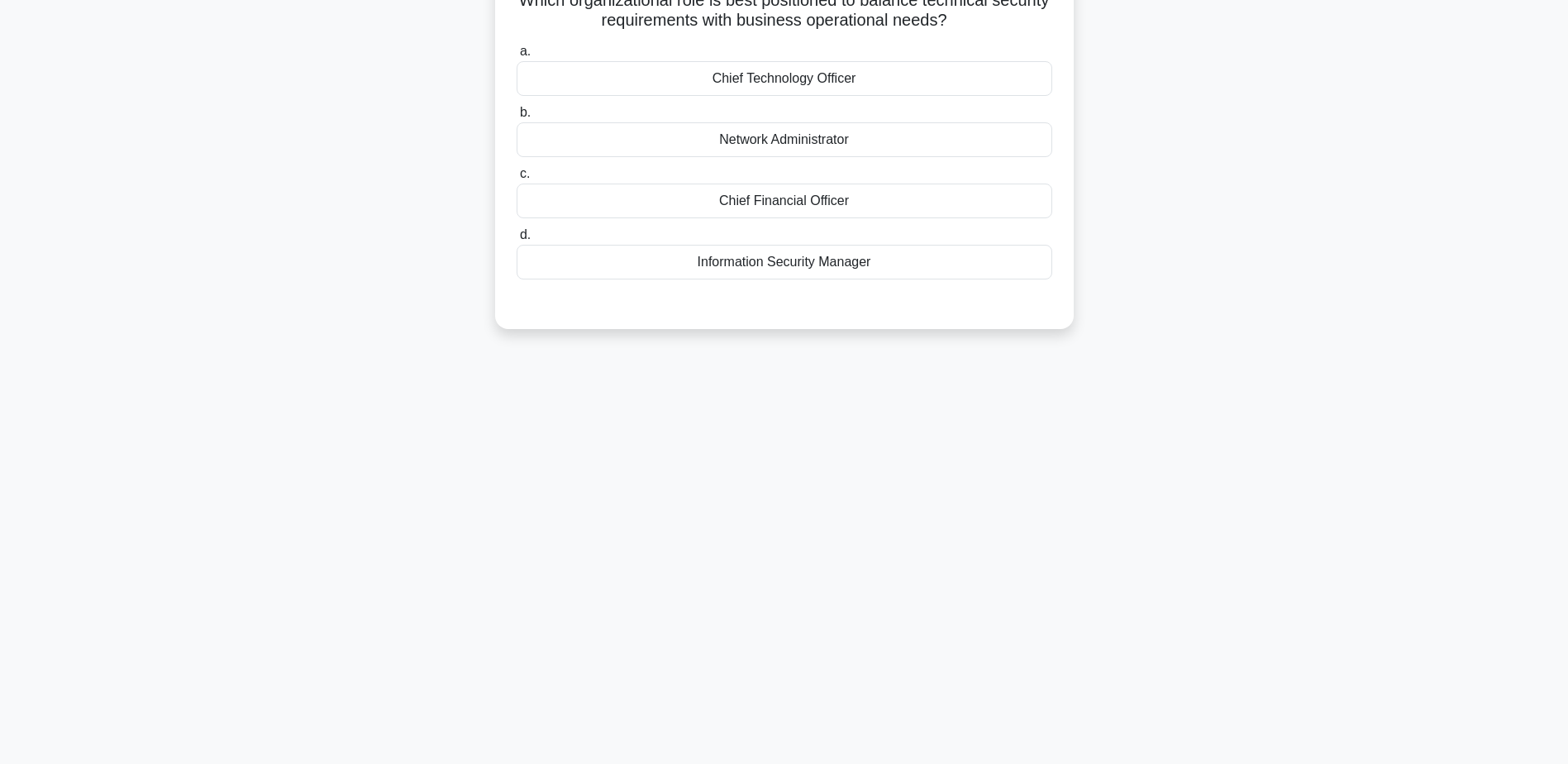
click at [910, 81] on div "Chief Technology Officer" at bounding box center [784, 78] width 536 height 35
click at [517, 57] on input "a. Chief Technology Officer" at bounding box center [517, 52] width 0 height 11
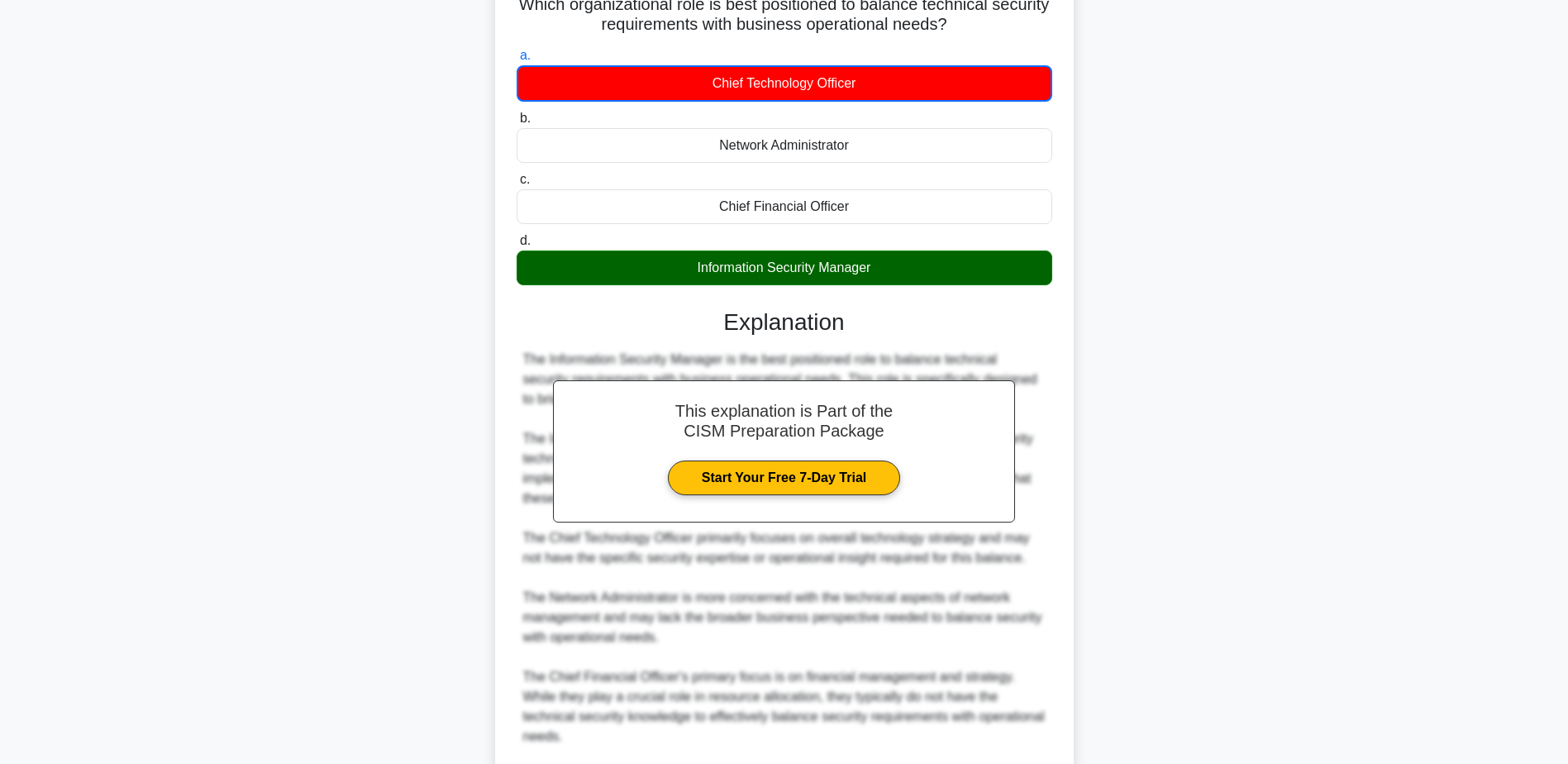
scroll to position [357, 0]
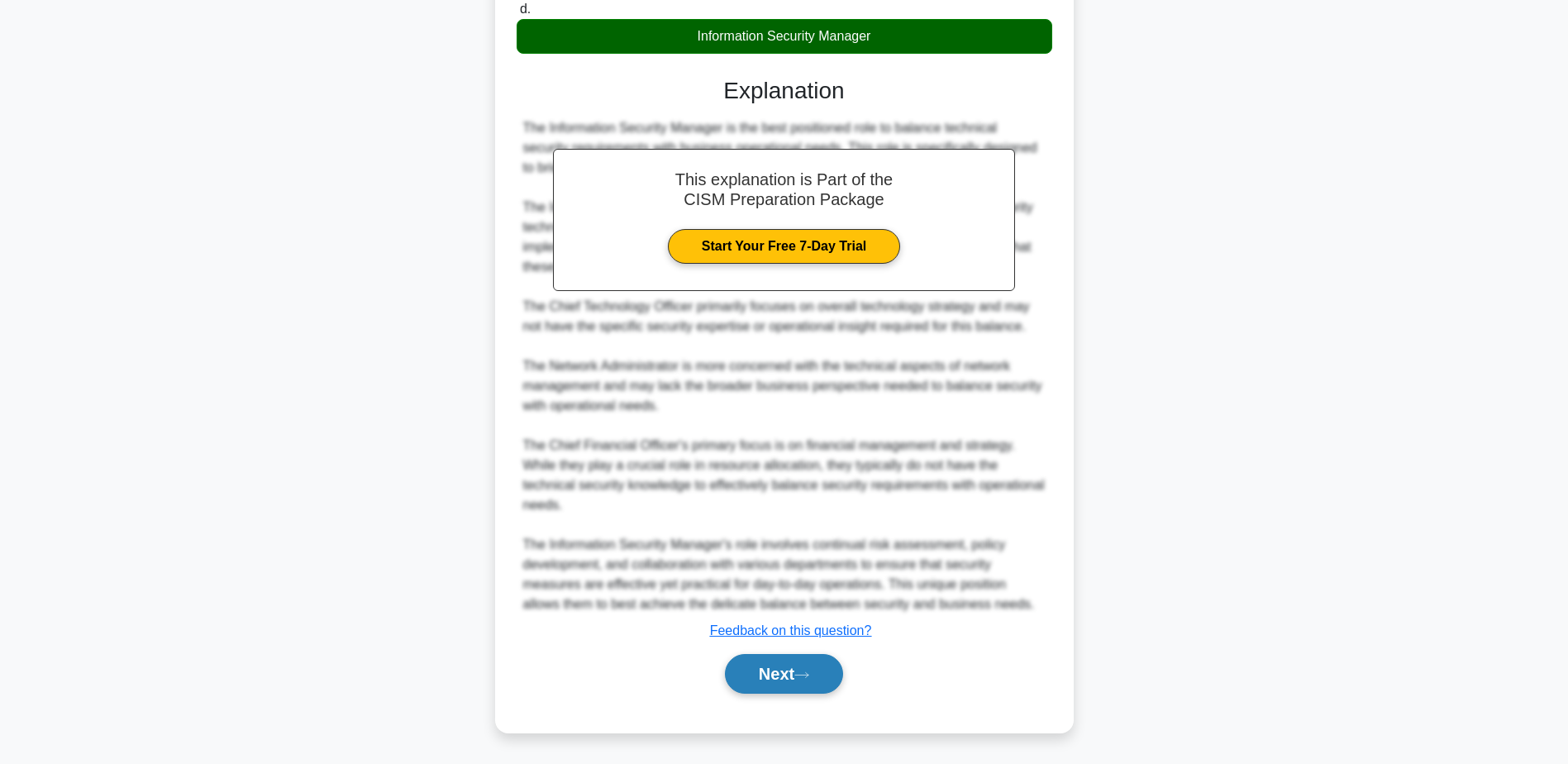
click at [780, 676] on button "Next" at bounding box center [784, 673] width 118 height 39
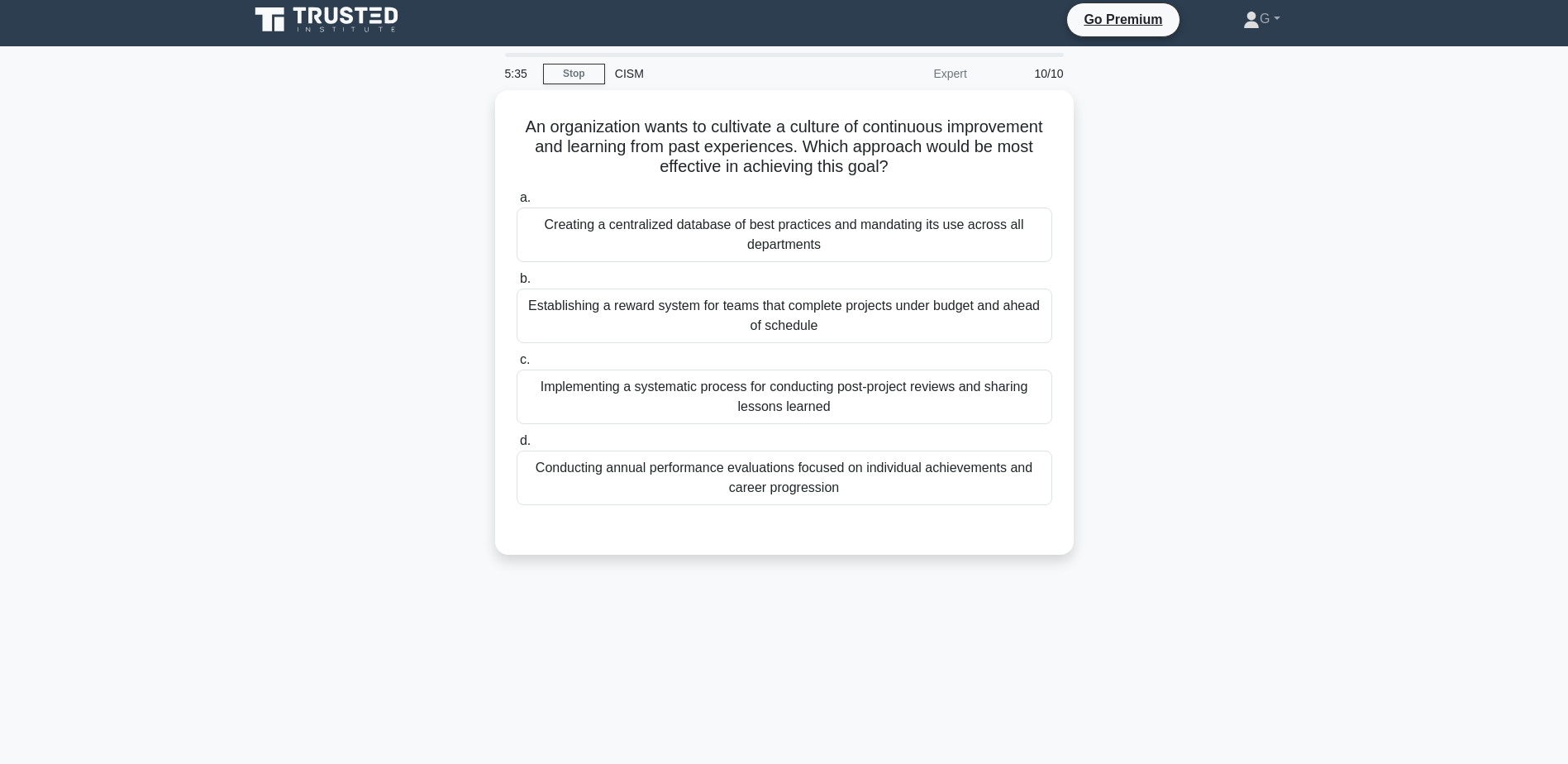
scroll to position [0, 0]
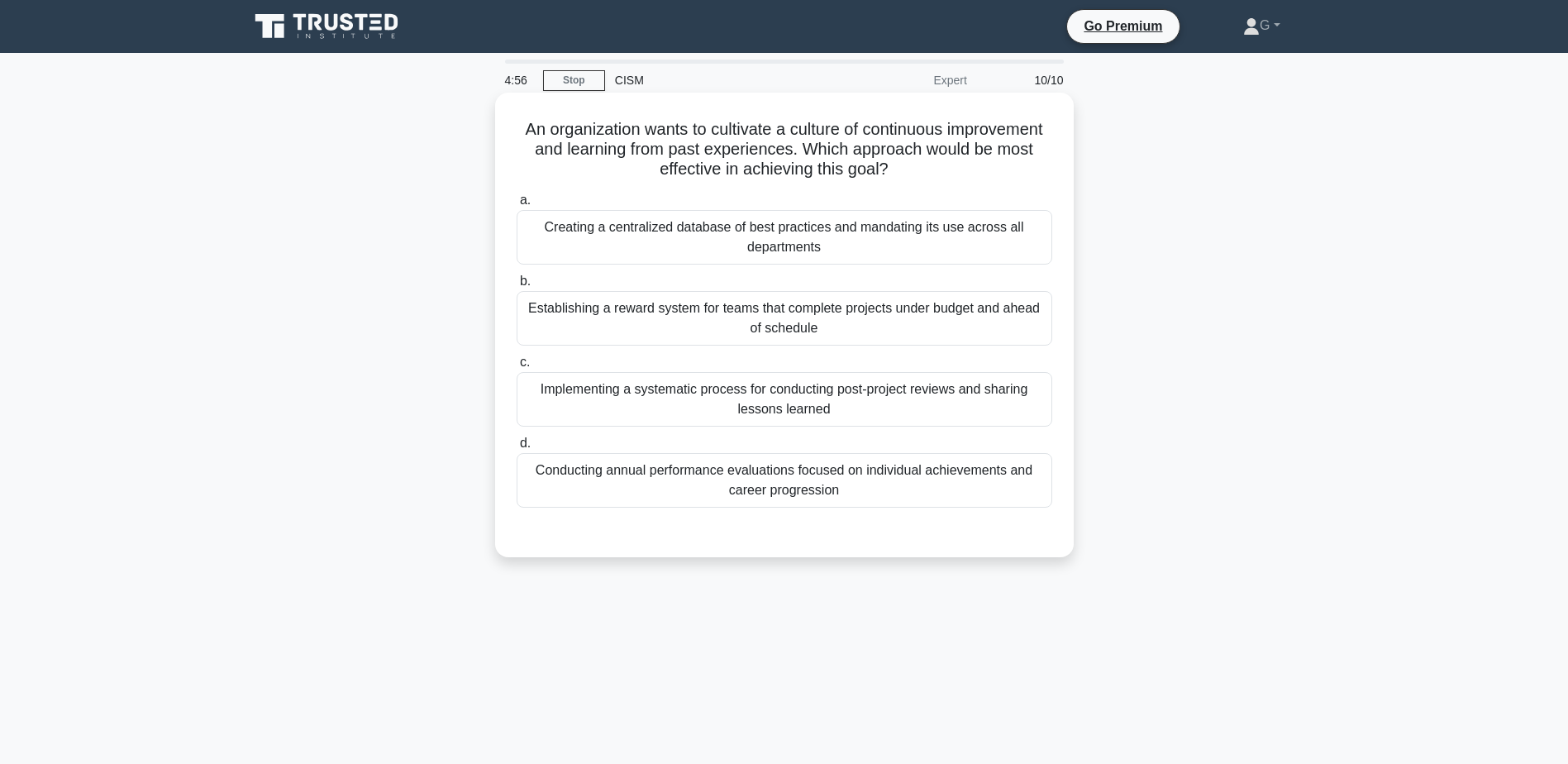
click at [790, 395] on div "Implementing a systematic process for conducting post-project reviews and shari…" at bounding box center [784, 399] width 536 height 55
click at [517, 368] on input "c. Implementing a systematic process for conducting post-project reviews and sh…" at bounding box center [517, 362] width 0 height 11
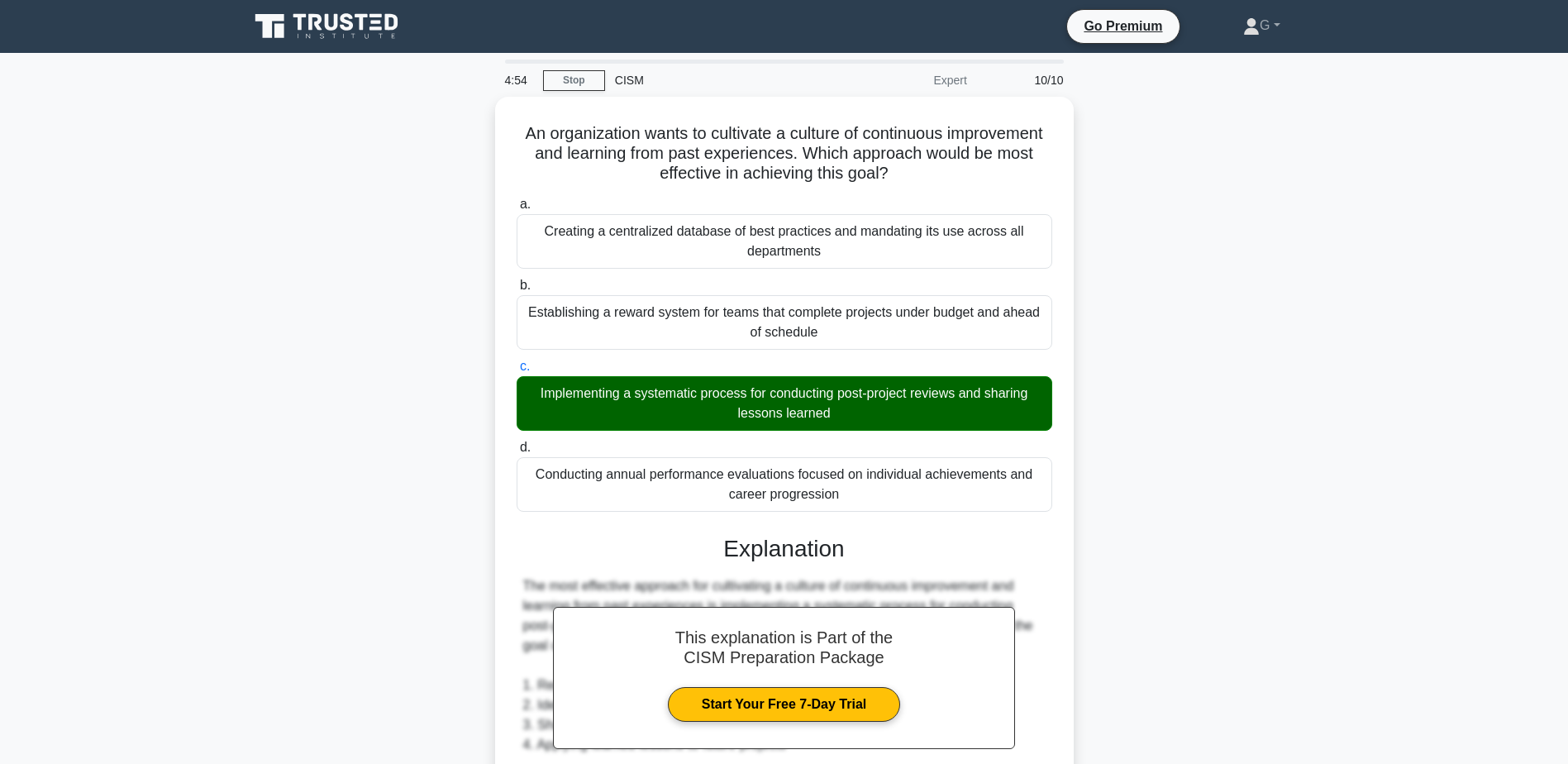
scroll to position [474, 0]
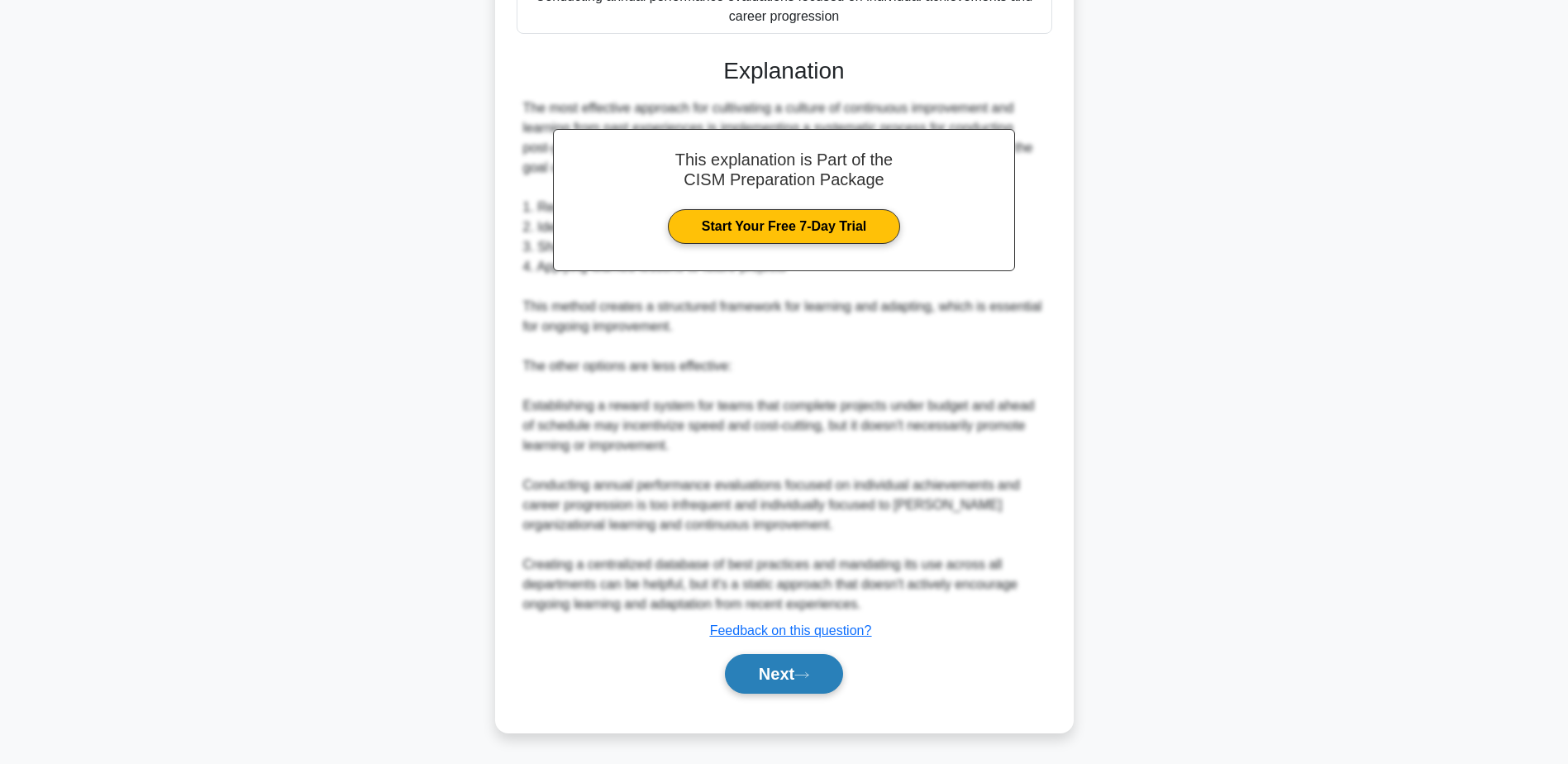
click at [780, 676] on button "Next" at bounding box center [784, 673] width 118 height 39
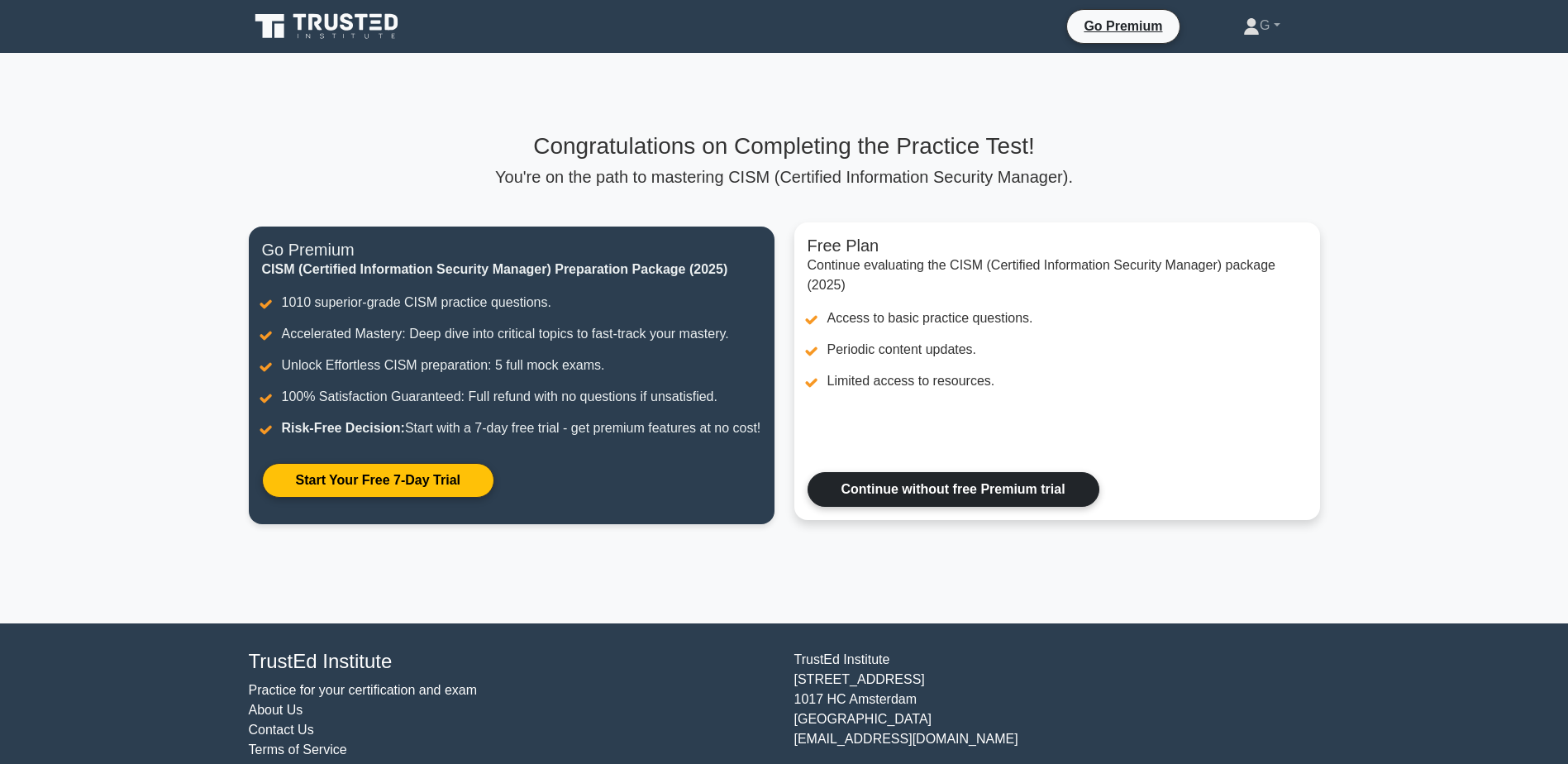
click at [980, 491] on link "Continue without free Premium trial" at bounding box center [953, 489] width 292 height 35
